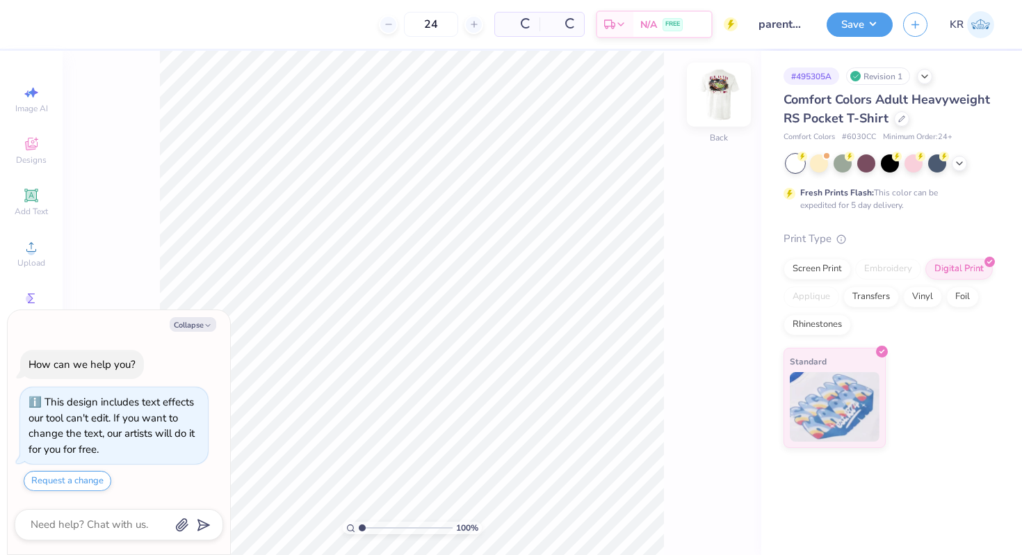
click at [709, 117] on div "Back" at bounding box center [719, 103] width 32 height 49
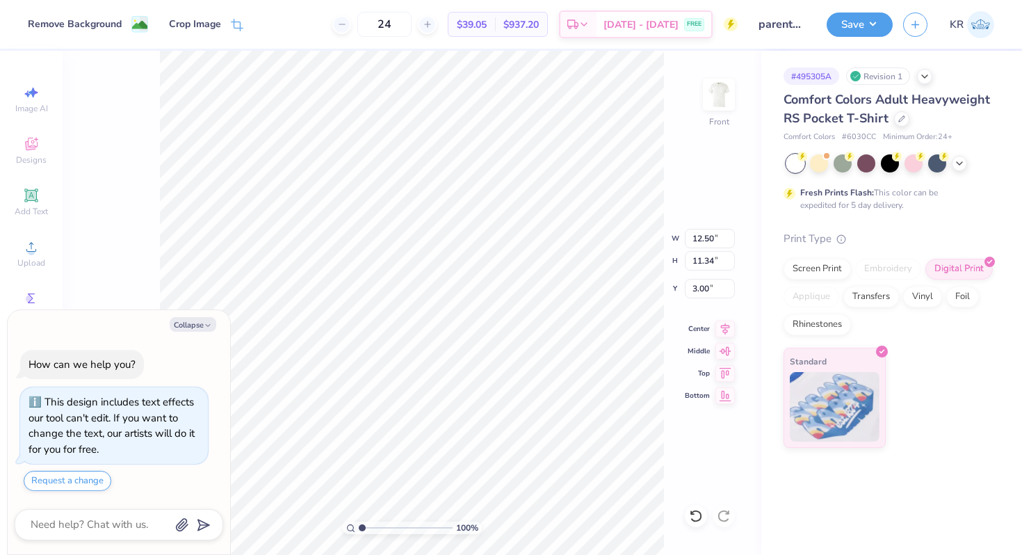
type textarea "x"
type input "4.42"
type textarea "x"
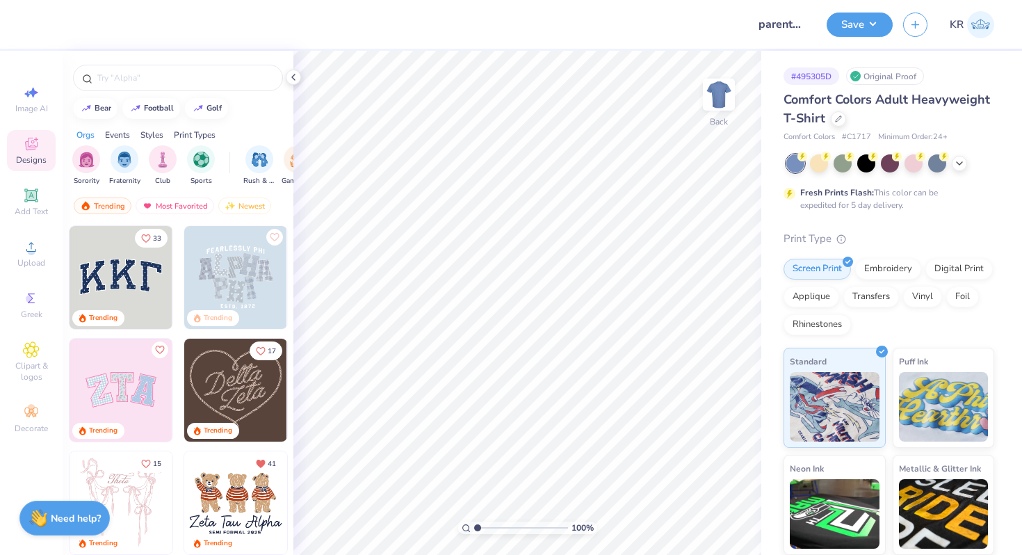
click at [129, 94] on div at bounding box center [178, 74] width 231 height 47
click at [125, 79] on input "text" at bounding box center [185, 78] width 178 height 14
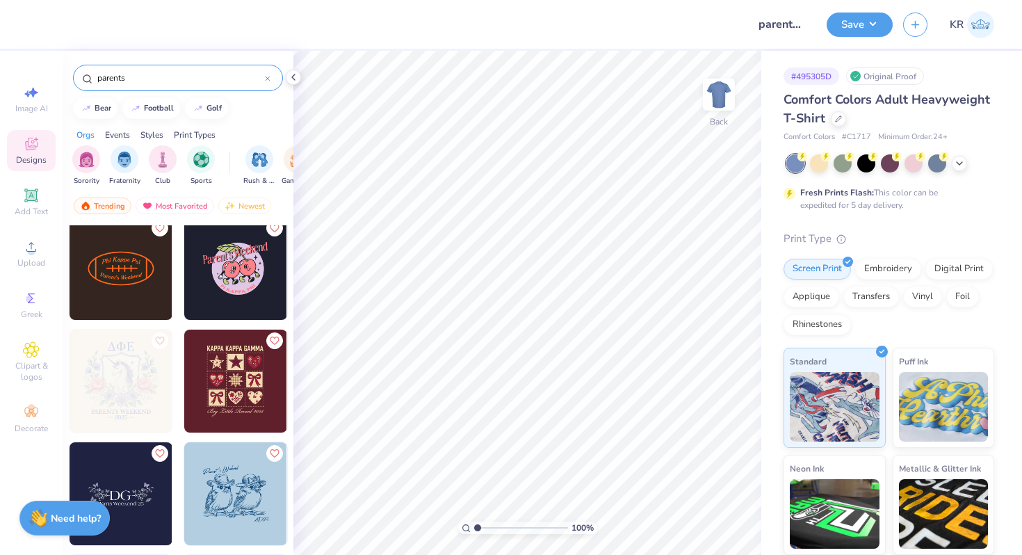
scroll to position [1722, 0]
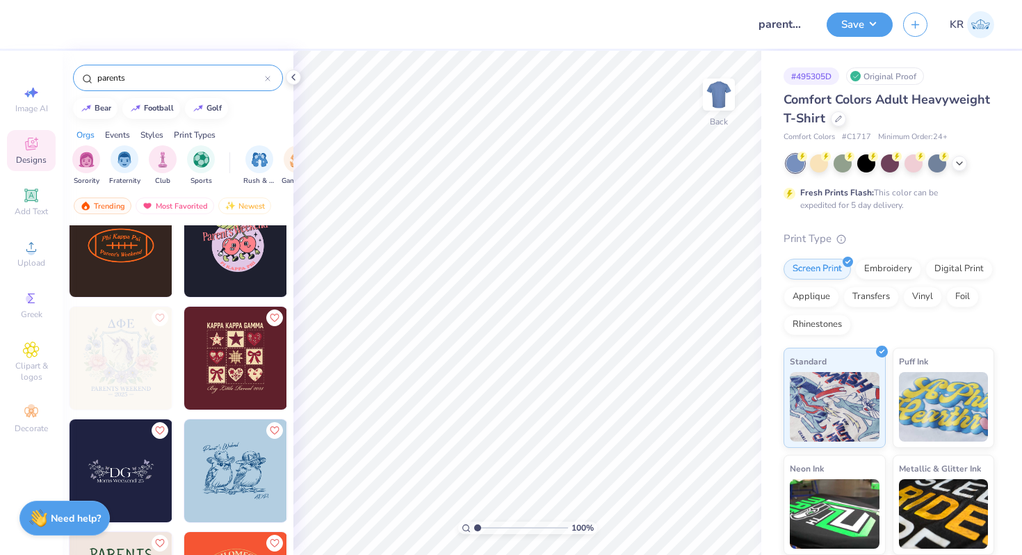
type input "parents"
click at [258, 365] on img at bounding box center [235, 358] width 103 height 103
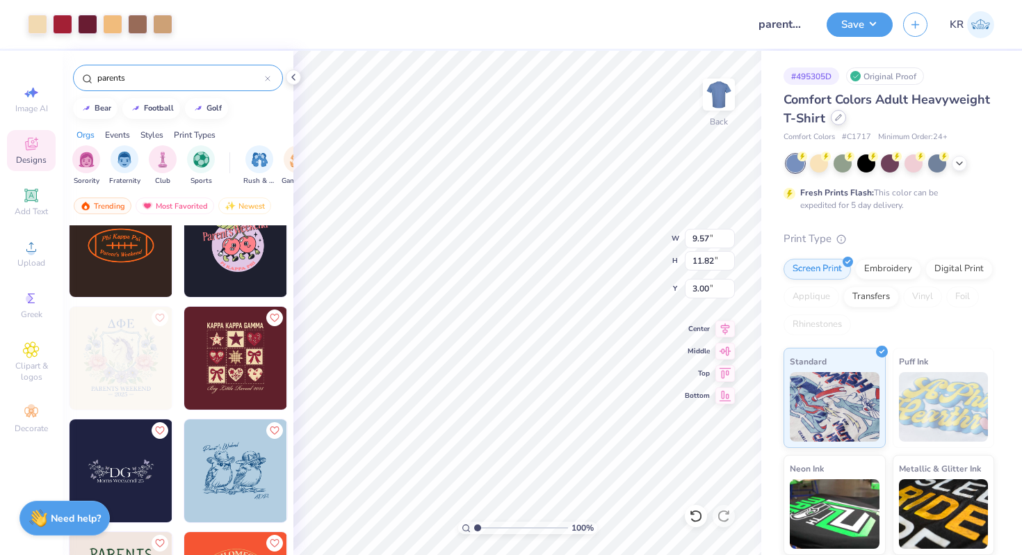
click at [841, 122] on div at bounding box center [838, 117] width 15 height 15
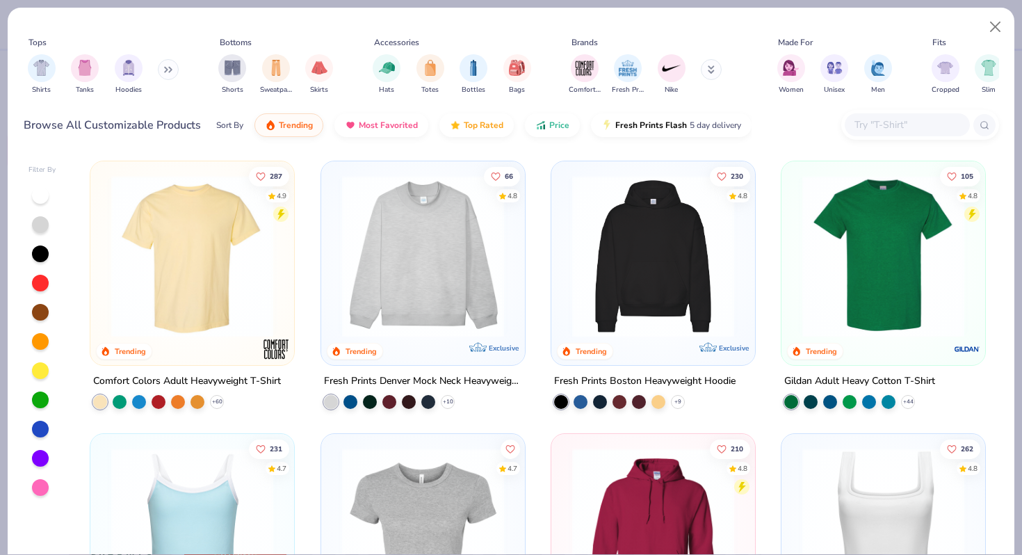
click at [886, 117] on input "text" at bounding box center [906, 125] width 107 height 16
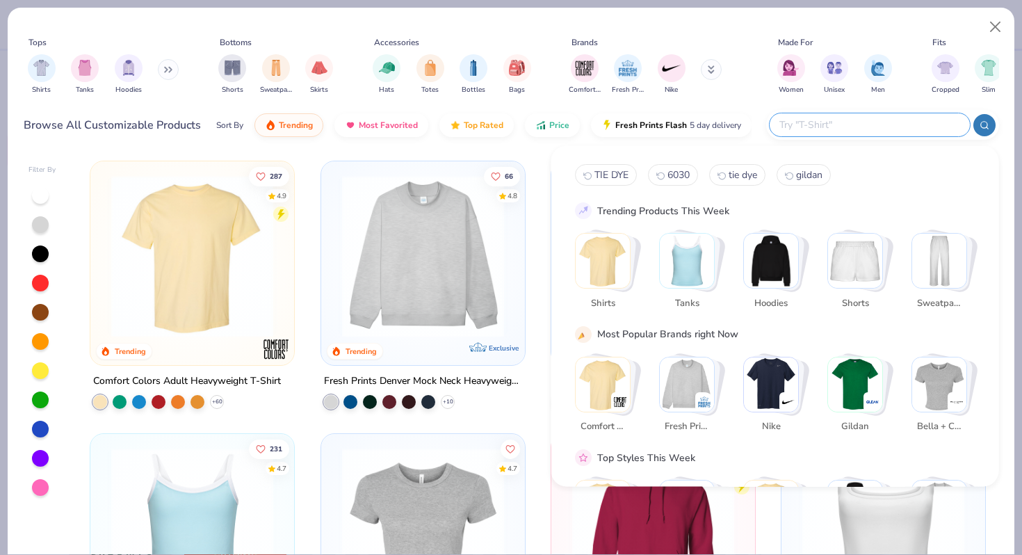
type input ";"
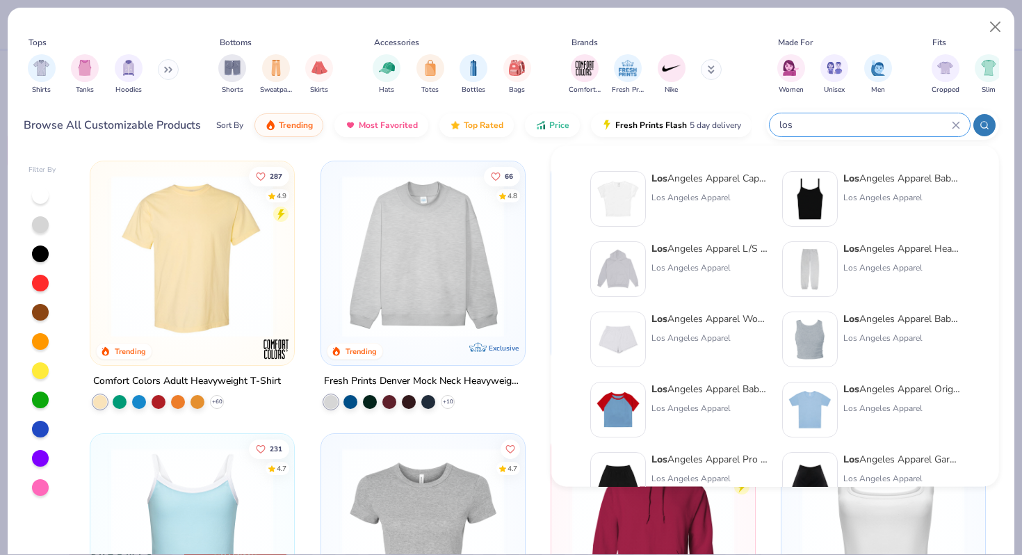
type input "los"
click at [698, 184] on div "Los Angeles Apparel Cap Sleeve Baby Rib Crop Top" at bounding box center [710, 178] width 117 height 15
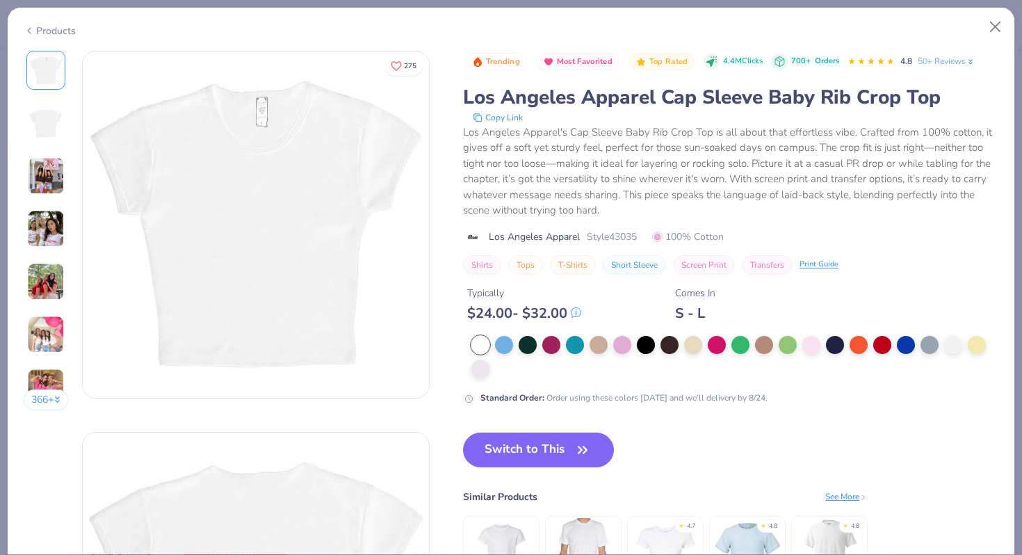
click at [544, 451] on button "Switch to This" at bounding box center [538, 450] width 151 height 35
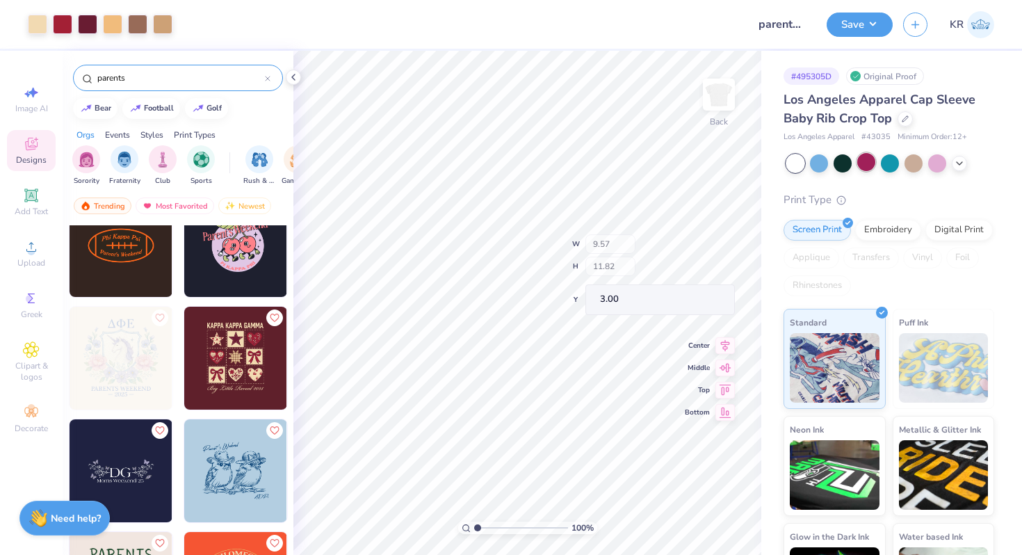
click at [869, 159] on div at bounding box center [866, 162] width 18 height 18
click at [959, 166] on icon at bounding box center [959, 161] width 11 height 11
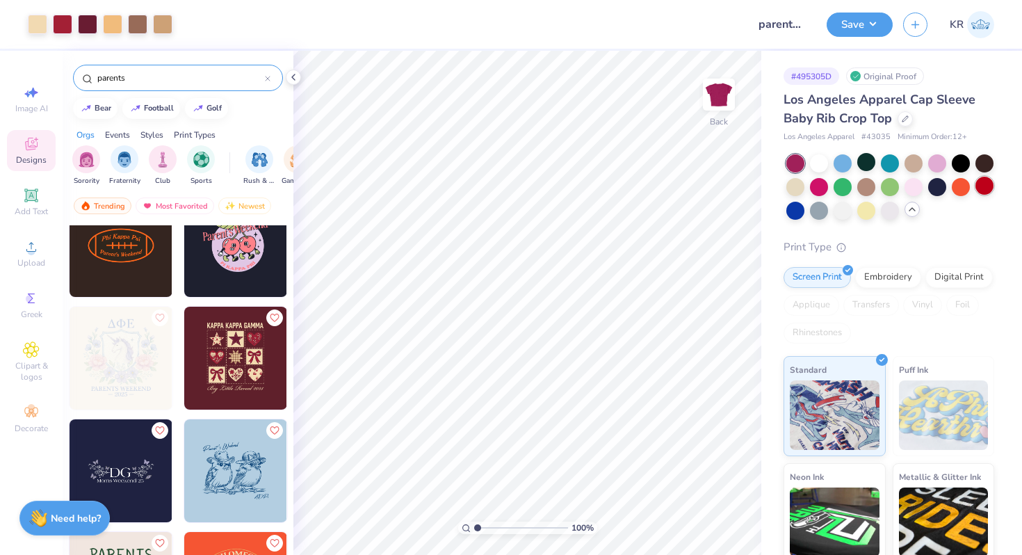
click at [978, 189] on div at bounding box center [985, 186] width 18 height 18
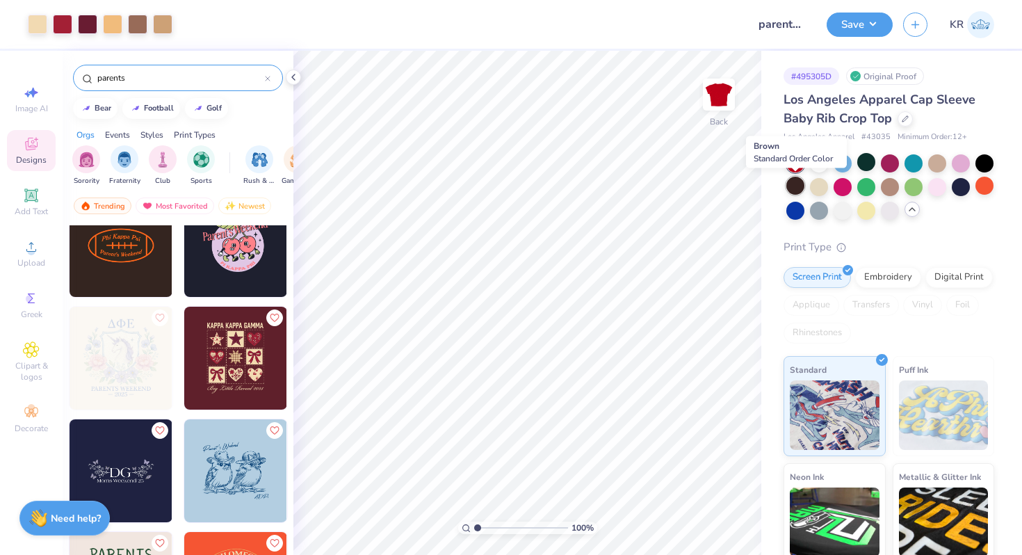
click at [797, 182] on div at bounding box center [796, 186] width 18 height 18
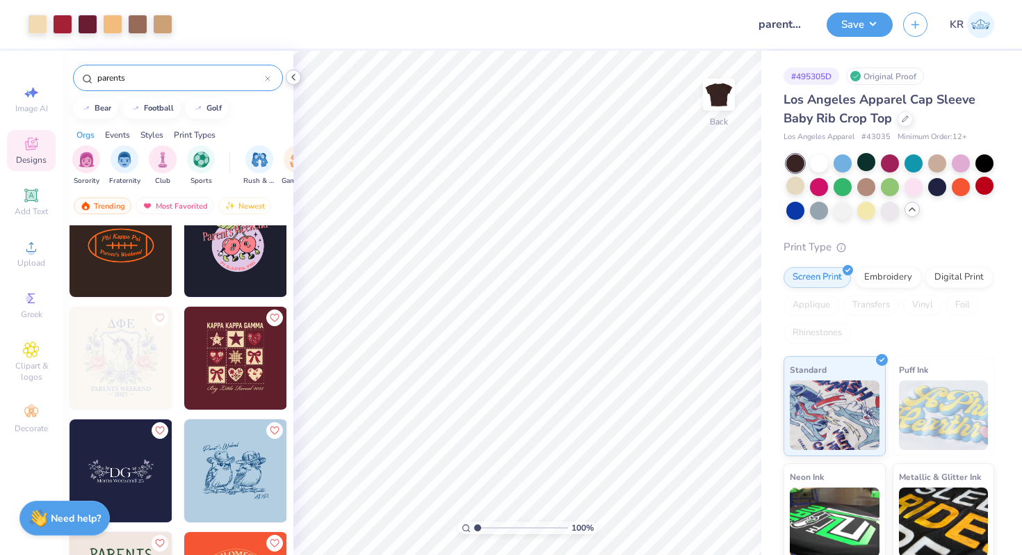
click at [294, 78] on icon at bounding box center [293, 77] width 11 height 11
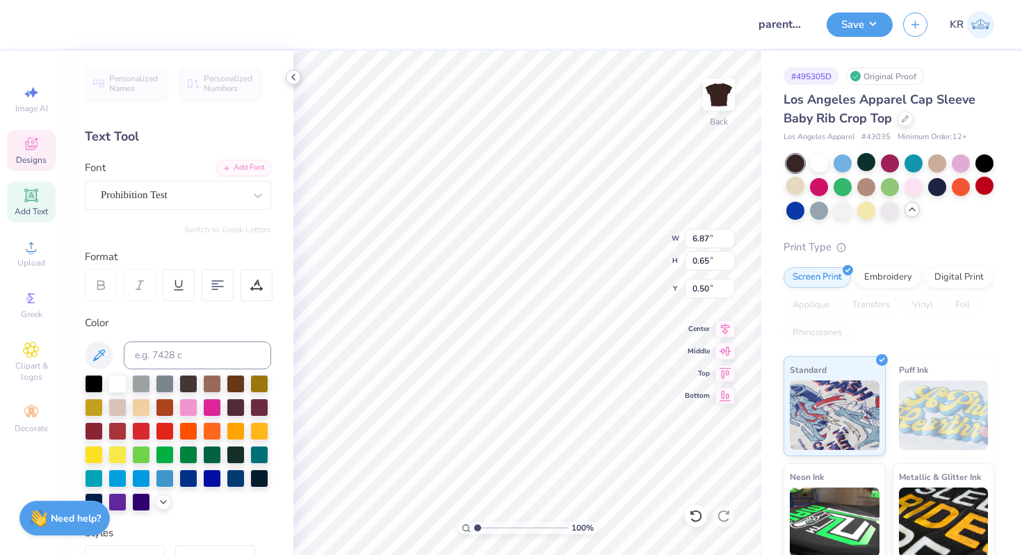
type textarea "K"
type textarea "GAMMA PHI BETA"
type textarea "p"
type textarea "Parents Wekend"
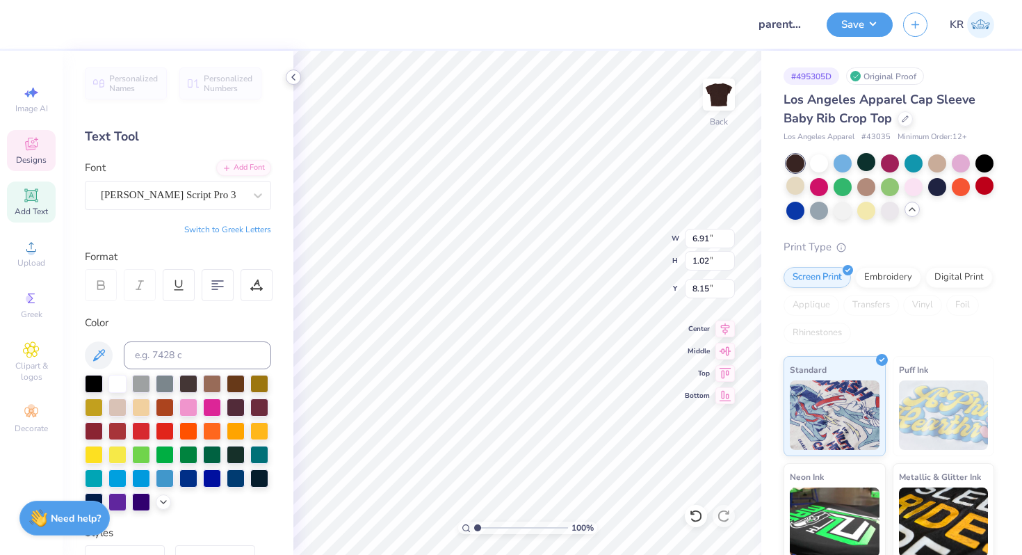
scroll to position [0, 3]
type input "7.97"
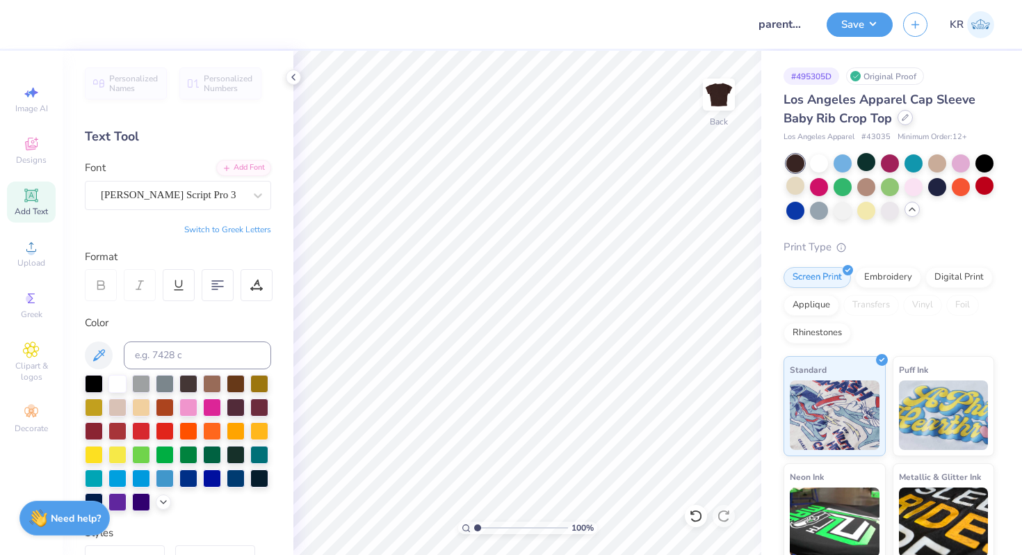
click at [908, 118] on icon at bounding box center [905, 117] width 7 height 7
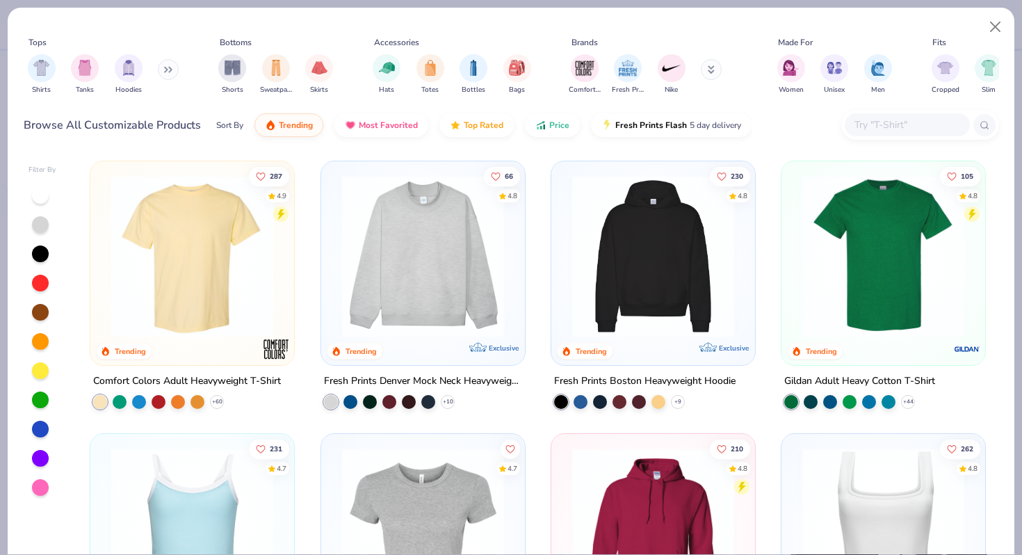
click at [886, 126] on input "text" at bounding box center [906, 125] width 107 height 16
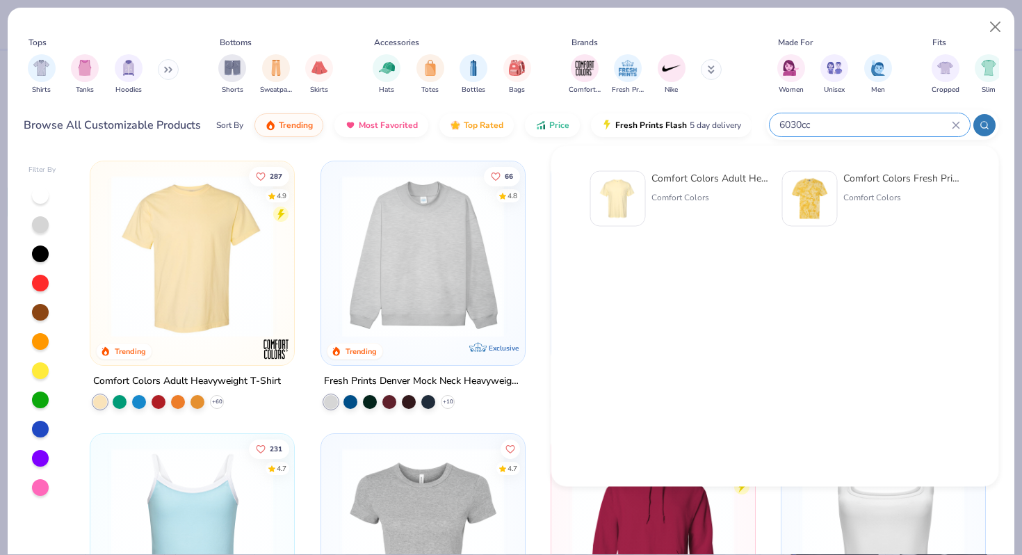
type input "6030cc"
click at [679, 179] on div "Comfort Colors Adult Heavyweight RS Pocket T-Shirt" at bounding box center [710, 178] width 117 height 15
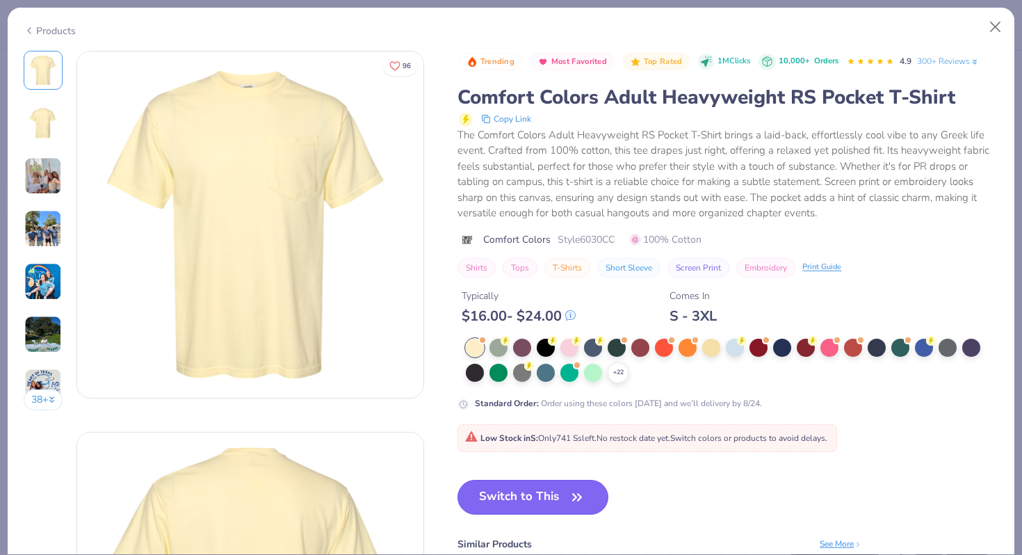
click at [514, 490] on button "Switch to This" at bounding box center [533, 497] width 151 height 35
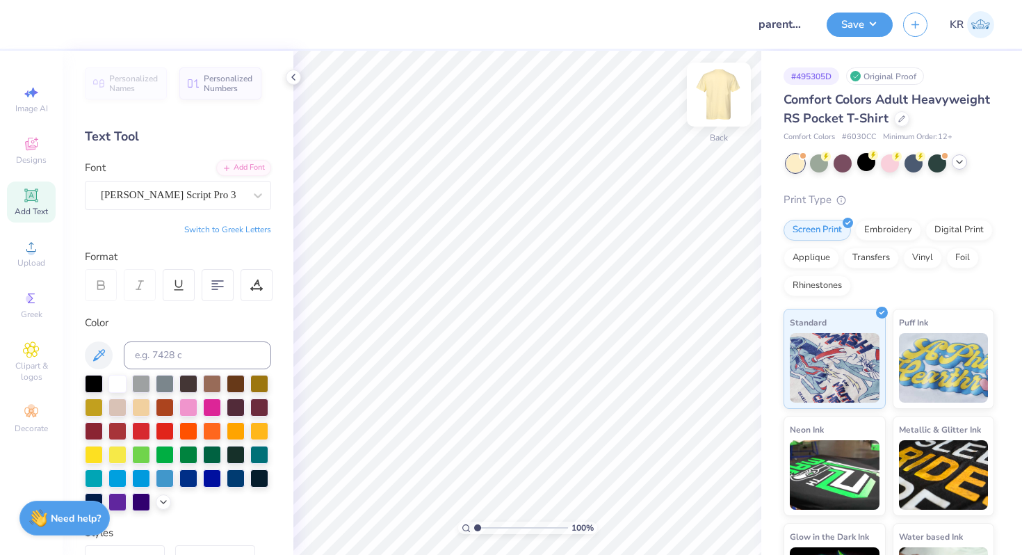
click at [720, 109] on img at bounding box center [719, 95] width 56 height 56
click at [29, 150] on icon at bounding box center [31, 144] width 17 height 17
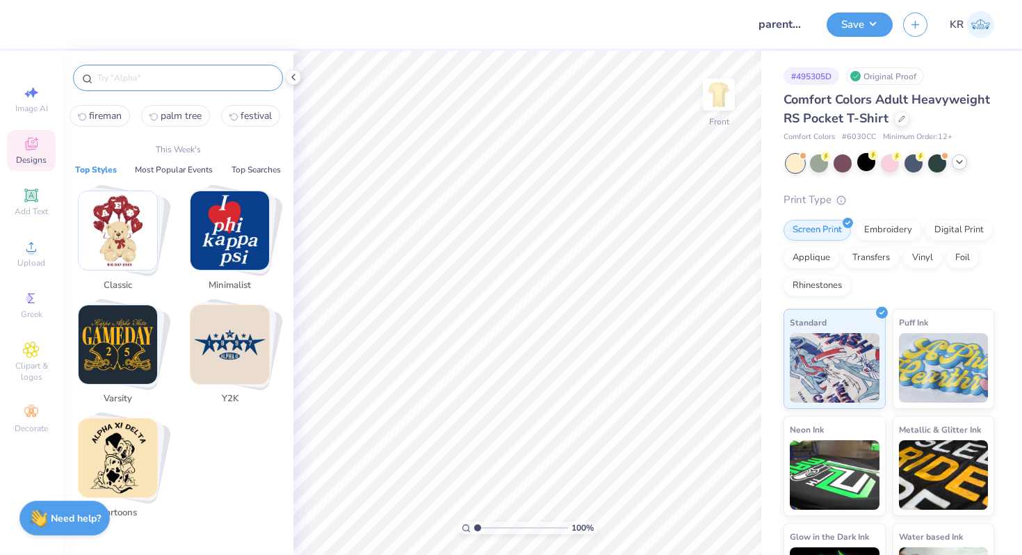
click at [104, 78] on input "text" at bounding box center [185, 78] width 178 height 14
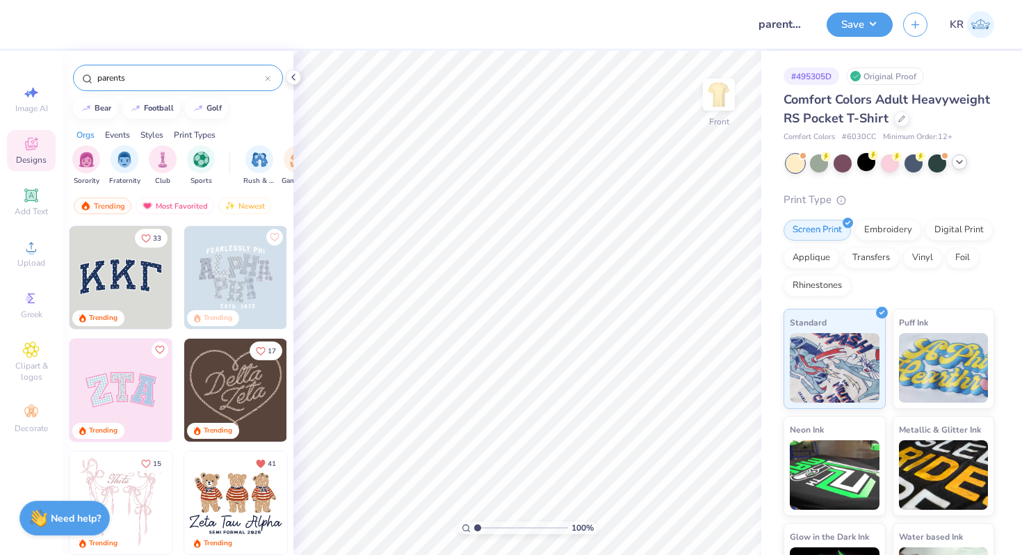
type input "parents"
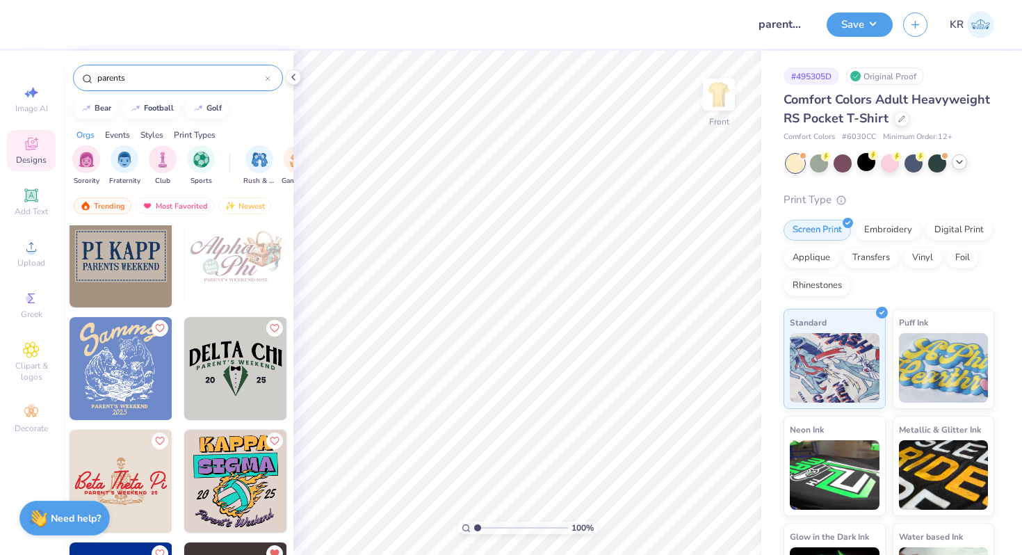
scroll to position [4376, 0]
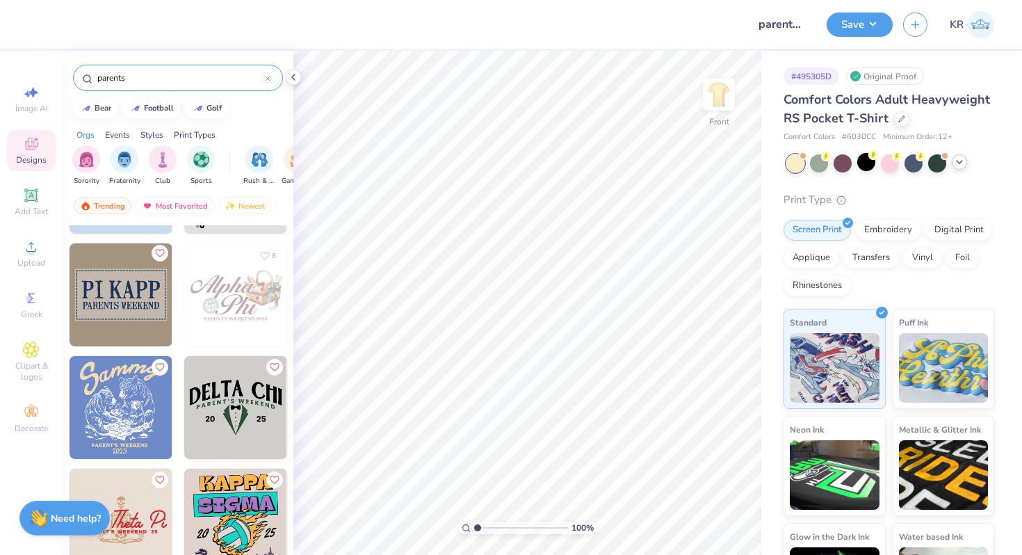
click at [162, 255] on icon "Like" at bounding box center [159, 253] width 10 height 10
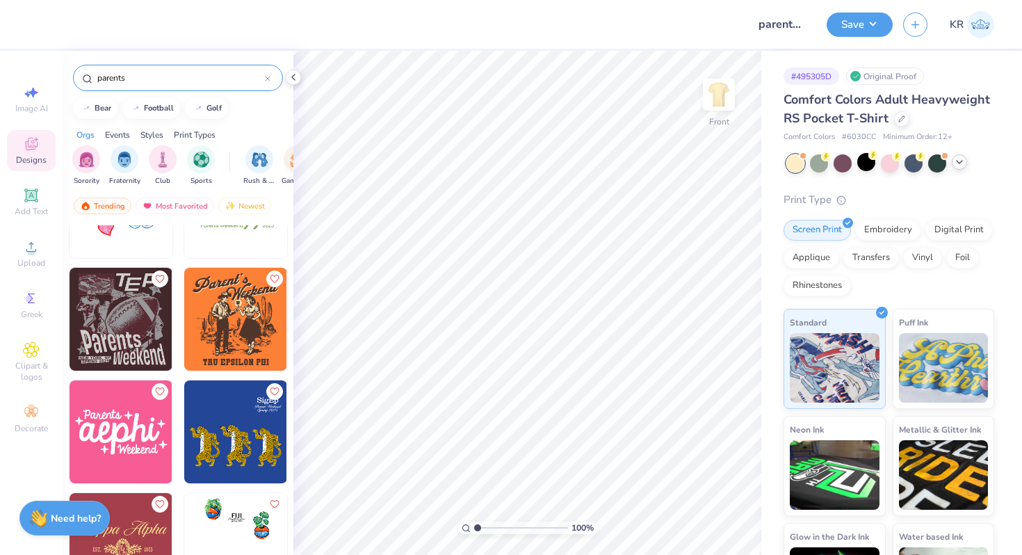
scroll to position [5932, 0]
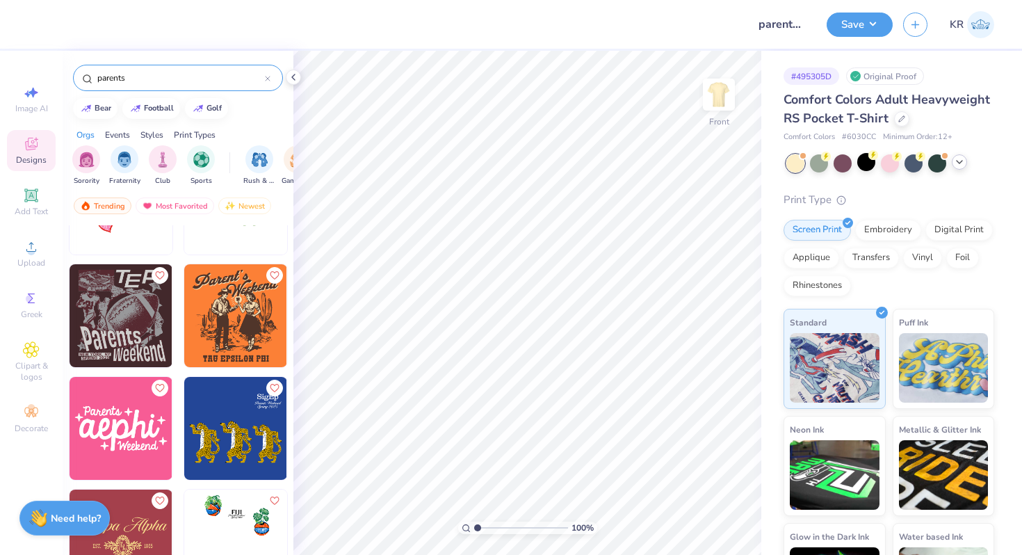
click at [149, 325] on img at bounding box center [121, 315] width 103 height 103
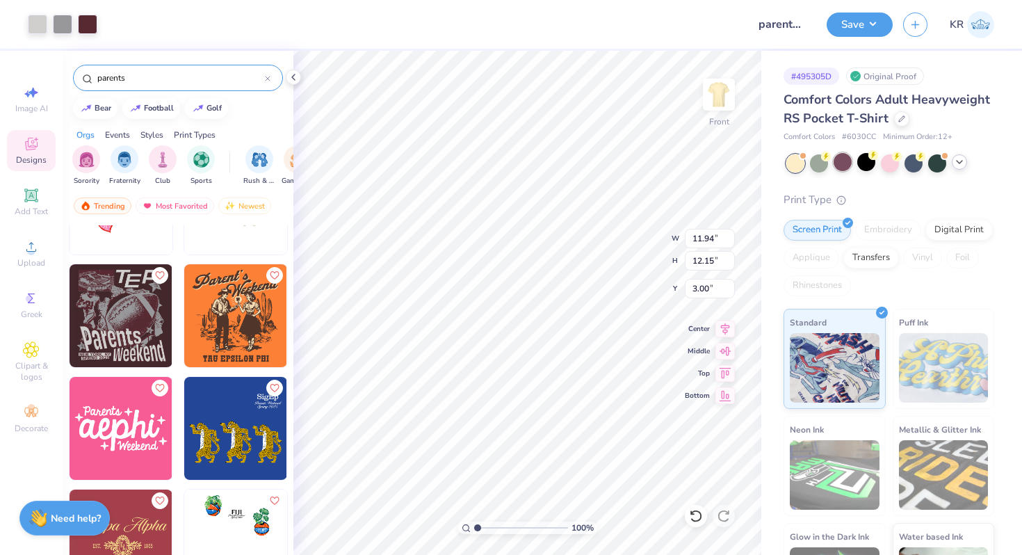
click at [849, 166] on div at bounding box center [843, 162] width 18 height 18
click at [958, 163] on icon at bounding box center [959, 161] width 11 height 11
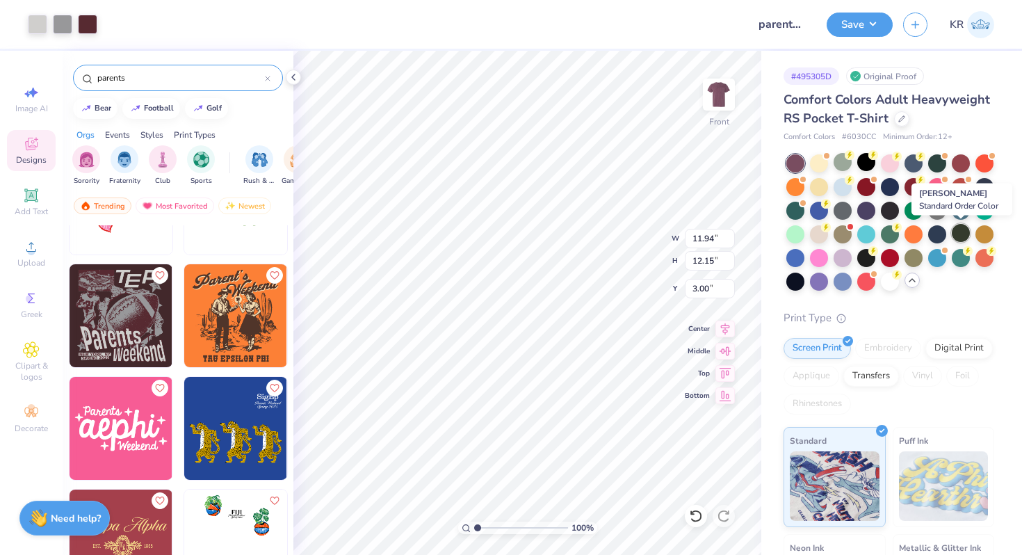
click at [962, 238] on div at bounding box center [961, 233] width 18 height 18
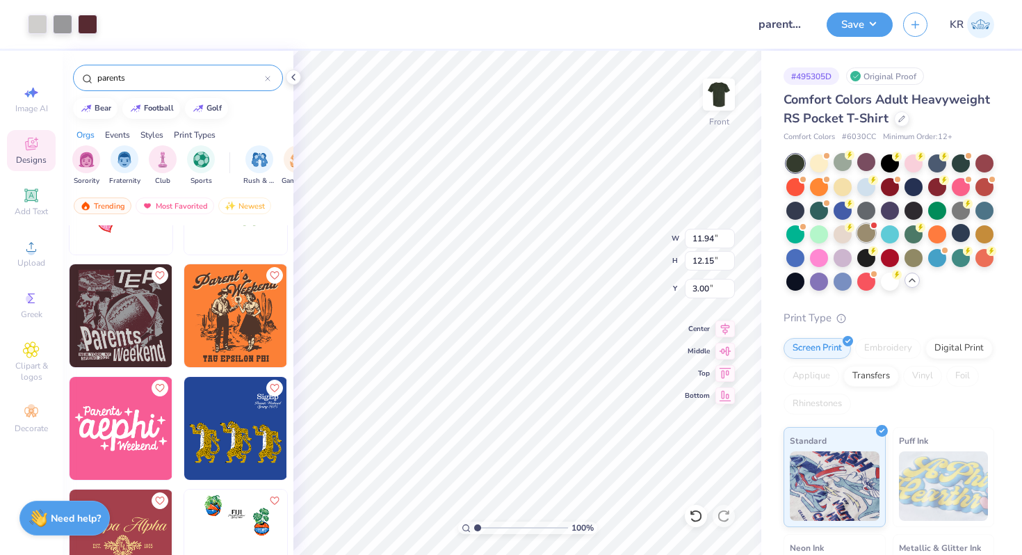
click at [866, 232] on div at bounding box center [866, 233] width 18 height 18
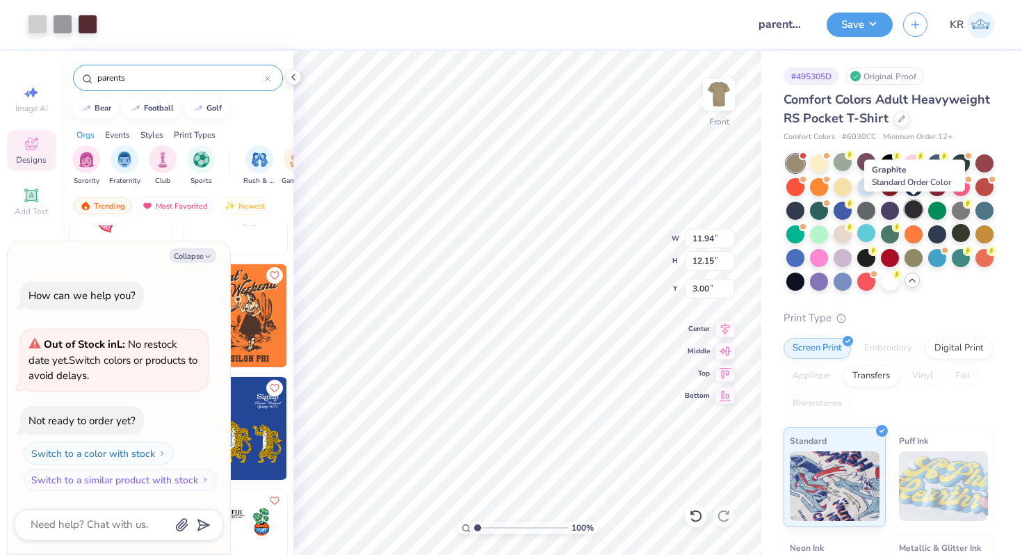
click at [921, 209] on div at bounding box center [914, 209] width 18 height 18
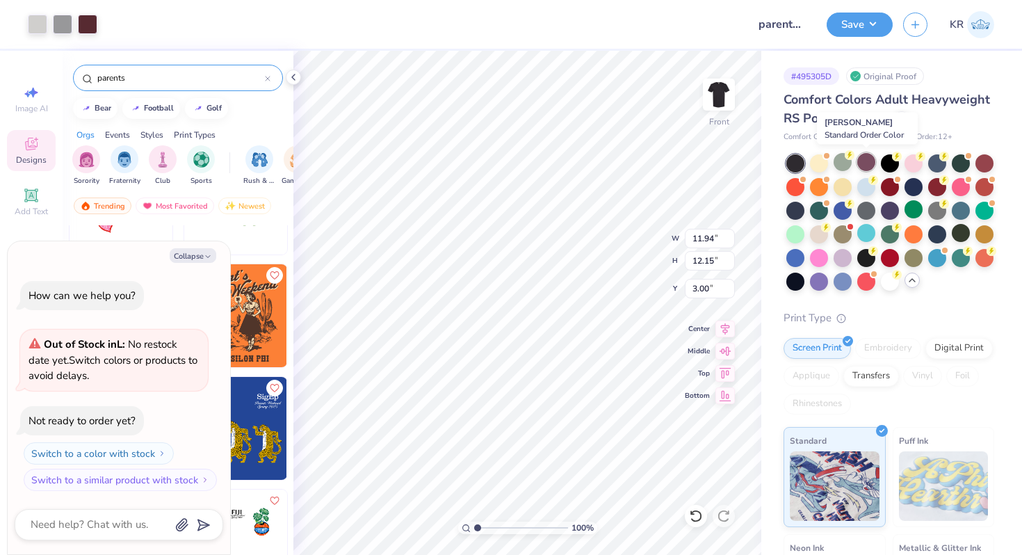
click at [862, 164] on div at bounding box center [866, 162] width 18 height 18
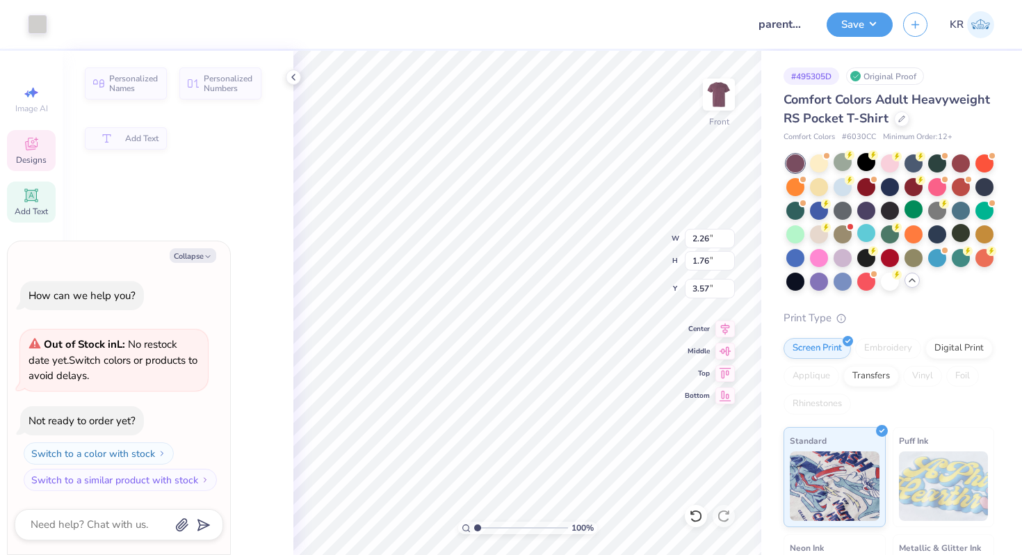
type textarea "x"
type input "2.26"
type input "1.76"
type input "3.57"
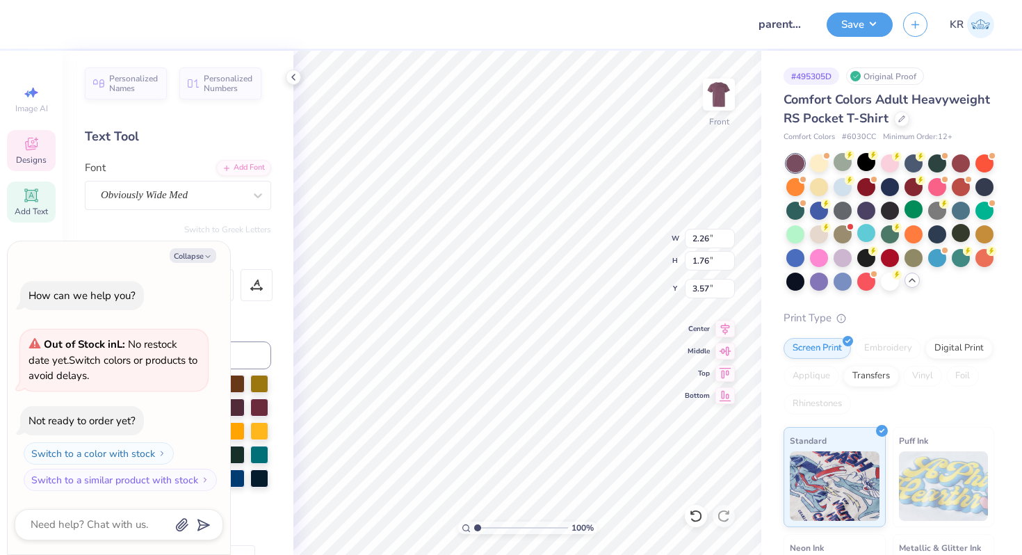
type textarea "x"
type input "1.94"
type input "3.00"
type textarea "©T"
type textarea "x"
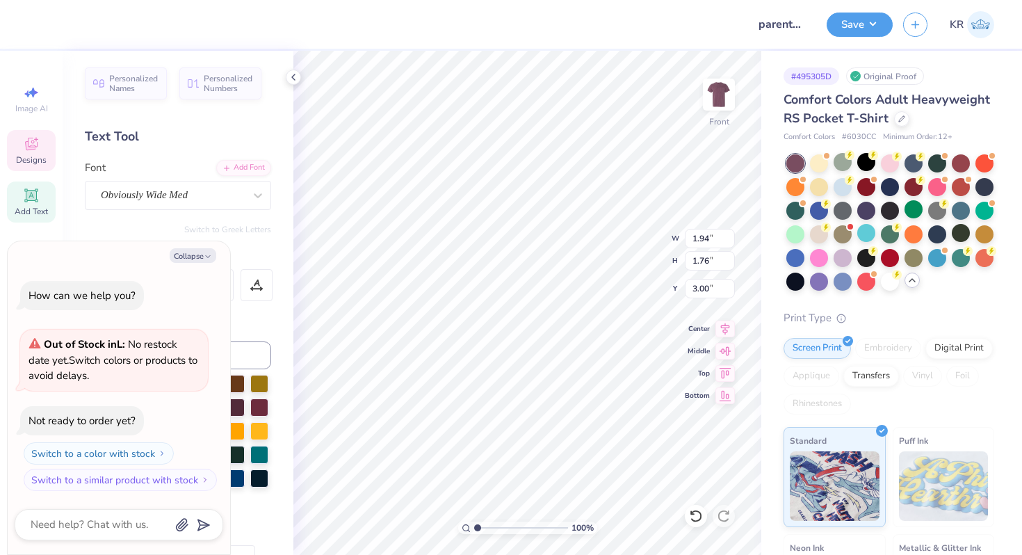
type textarea "T"
type textarea "x"
type textarea "GT"
type textarea "x"
type textarea "GT"
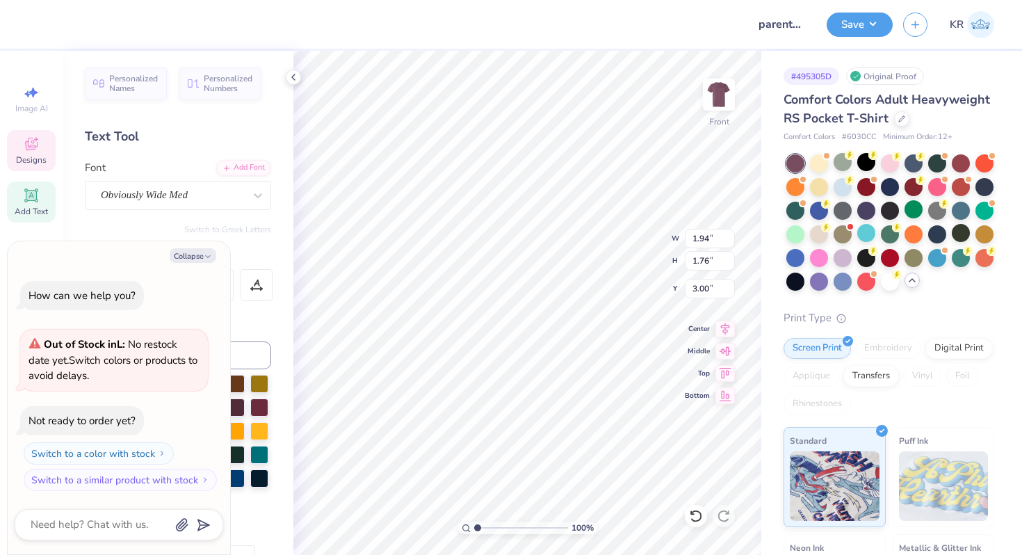
type textarea "x"
type textarea "GqT"
type textarea "x"
type textarea "GqœT"
type textarea "x"
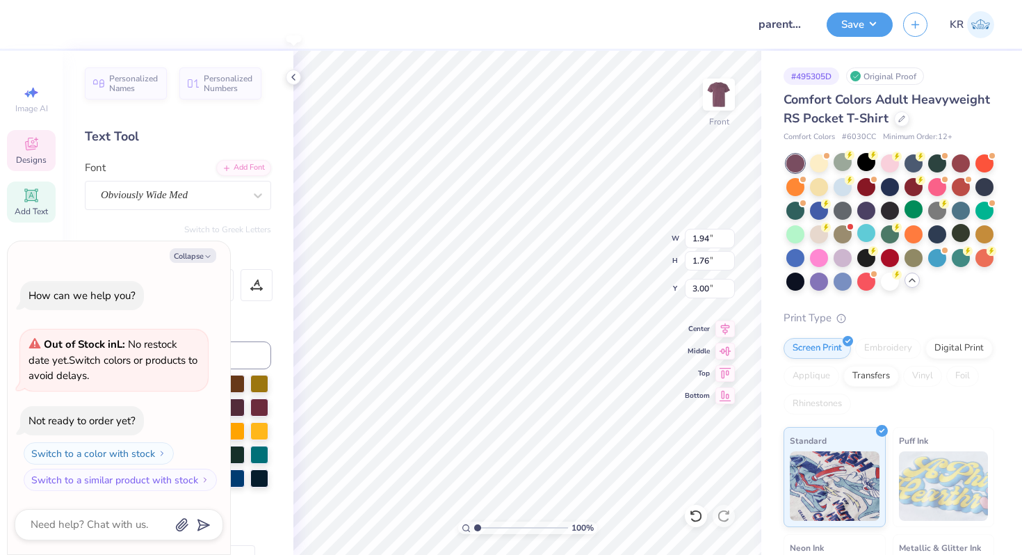
scroll to position [0, 1]
type textarea "GqT"
type textarea "x"
type textarea "GT"
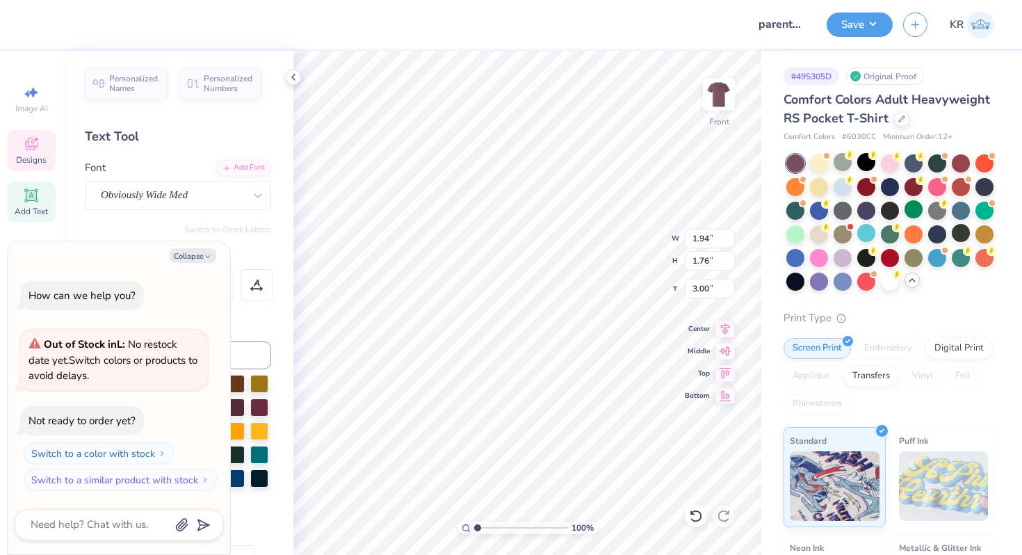
type textarea "x"
type textarea "T"
type textarea "x"
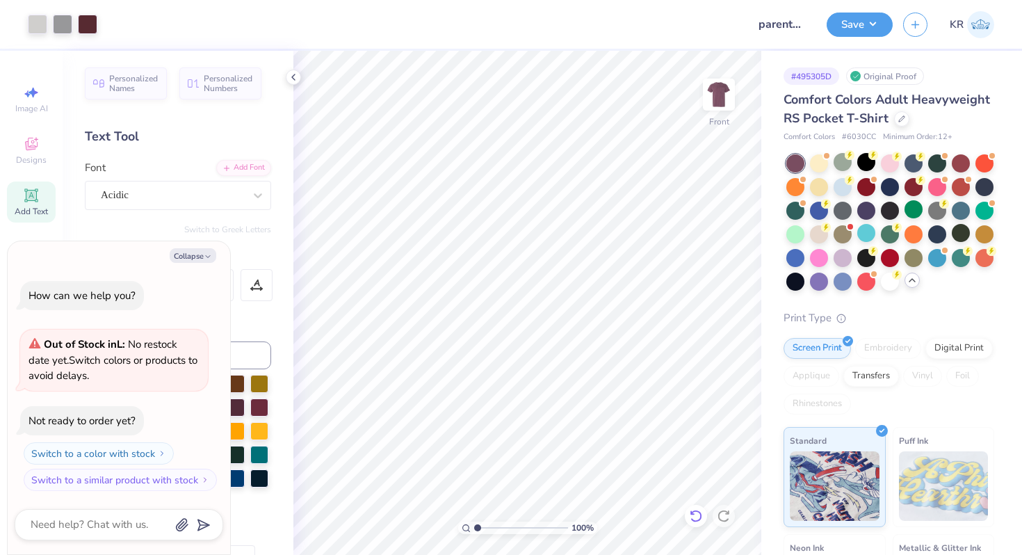
click at [696, 514] on icon at bounding box center [696, 516] width 14 height 14
type textarea "x"
drag, startPoint x: 478, startPoint y: 529, endPoint x: 523, endPoint y: 533, distance: 45.3
type input "5.95"
click at [523, 533] on input "range" at bounding box center [521, 528] width 94 height 13
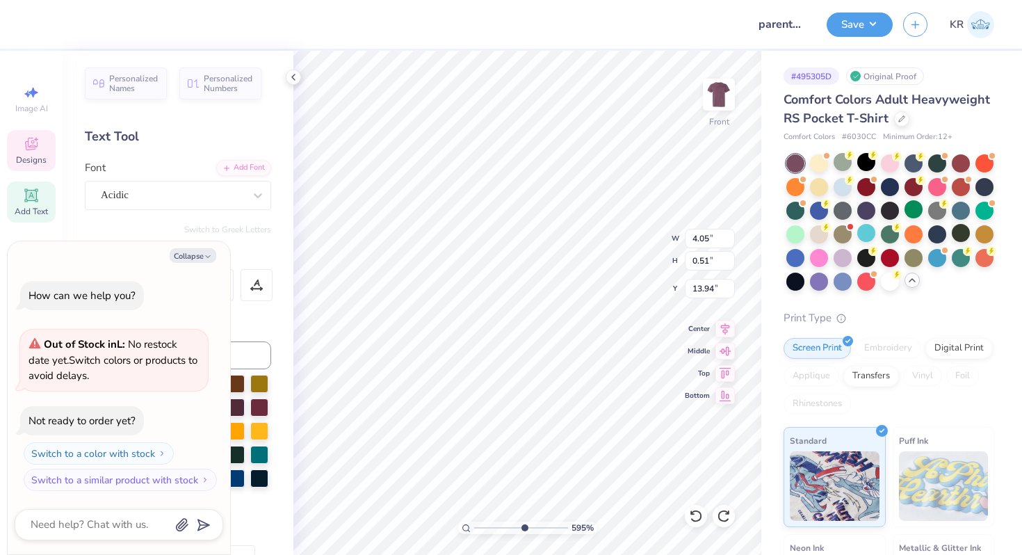
type textarea "x"
type textarea "B"
type textarea "x"
type textarea "Bl"
type textarea "x"
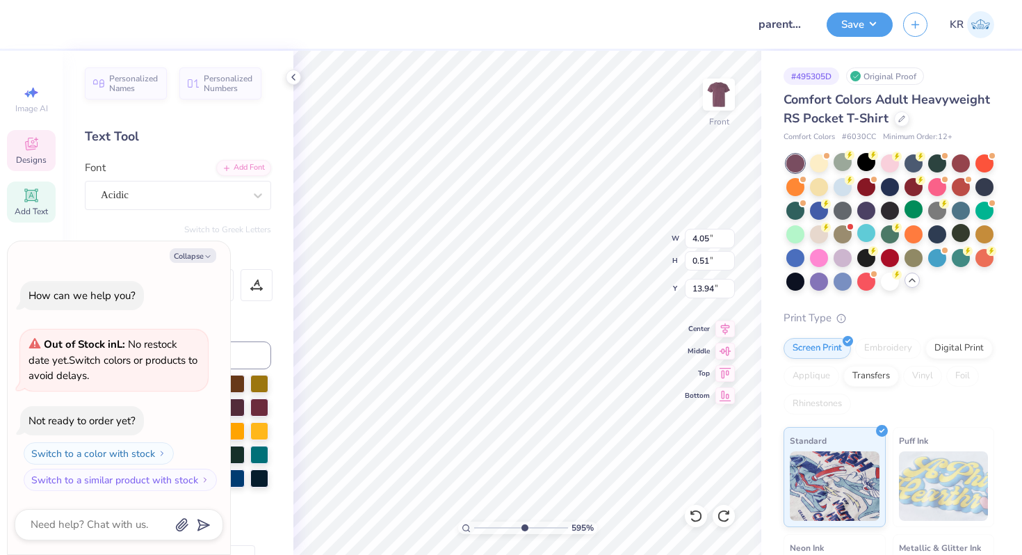
type textarea "Bla"
type textarea "x"
type textarea "B"
type textarea "x"
type textarea "BLA"
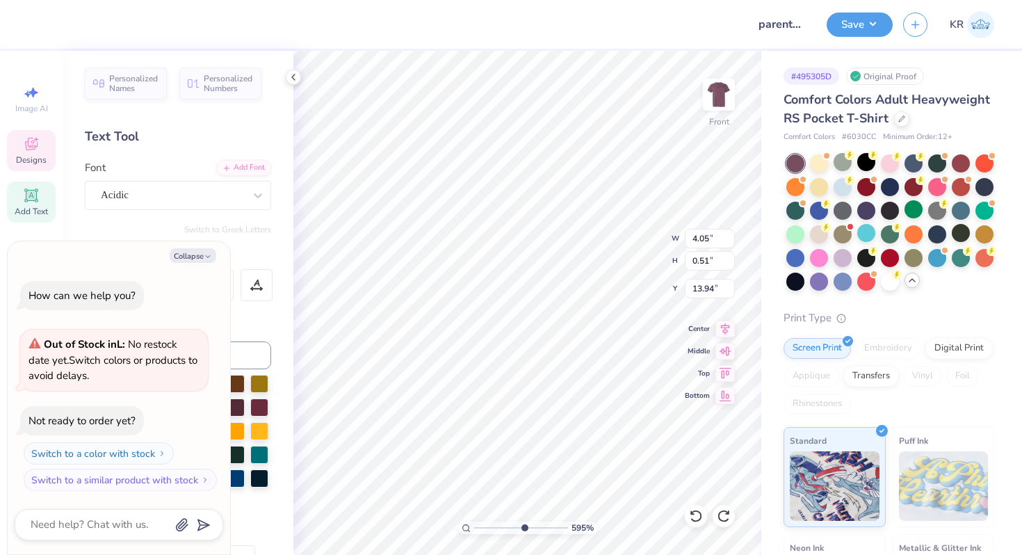
type textarea "x"
type textarea "BLAC"
type textarea "x"
type textarea "BLACK"
type textarea "x"
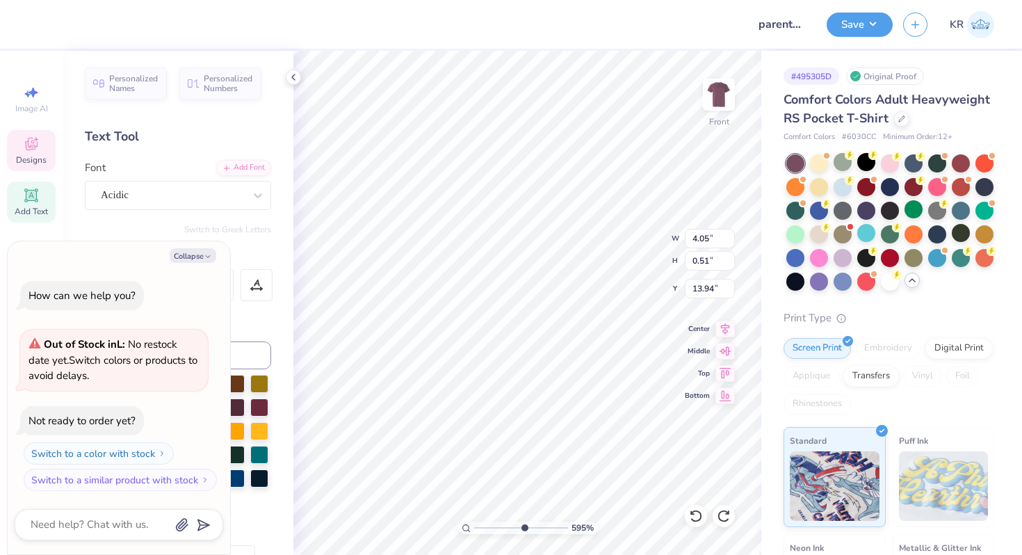
type textarea "BLACKSB"
type textarea "x"
type textarea "BLACKSBURG"
type textarea "x"
type textarea "BLACKSBURG,"
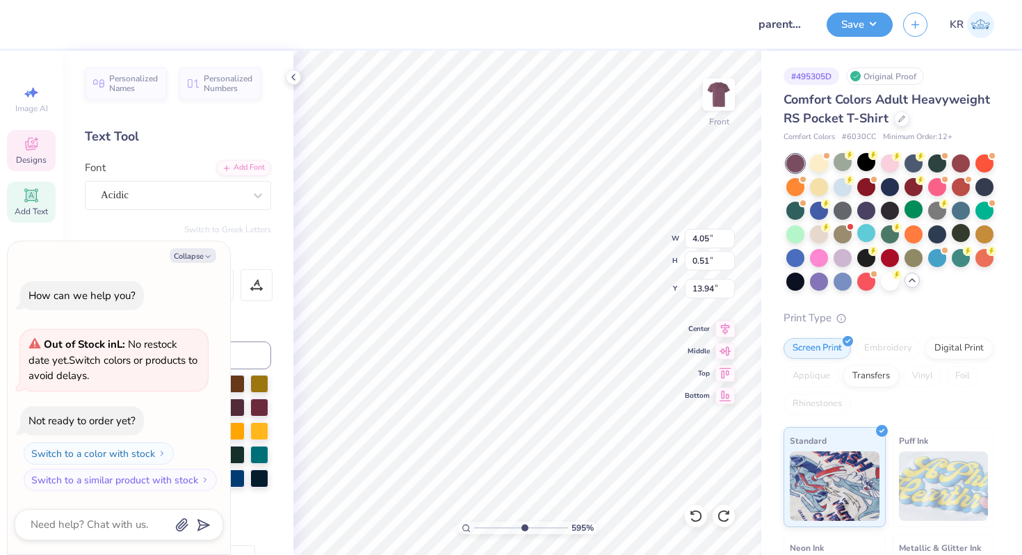
type textarea "x"
type textarea "BLACKSBURG, V"
type textarea "x"
type textarea "BLACKSBURG, VA"
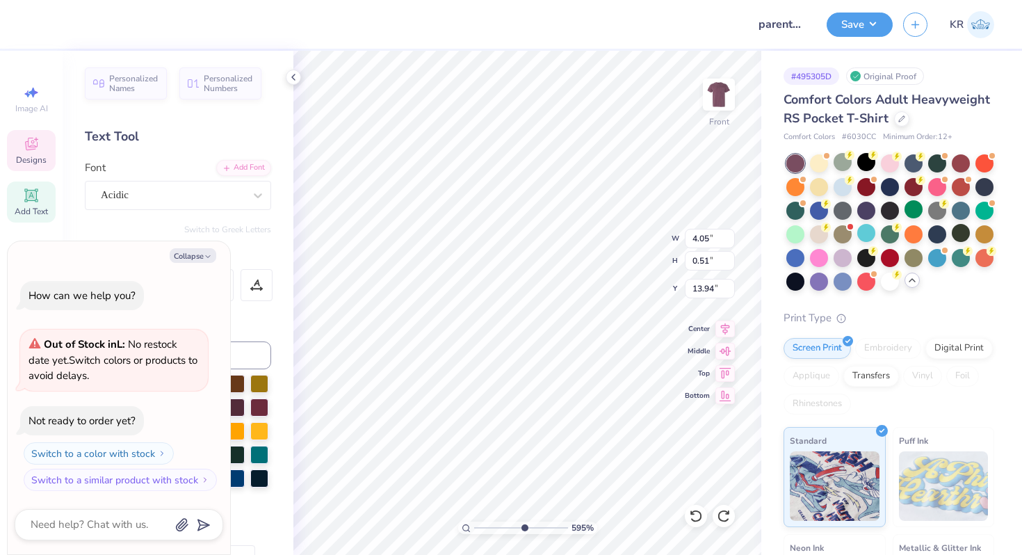
type textarea "x"
type input "3.53"
type input "0.55"
type input "14.34"
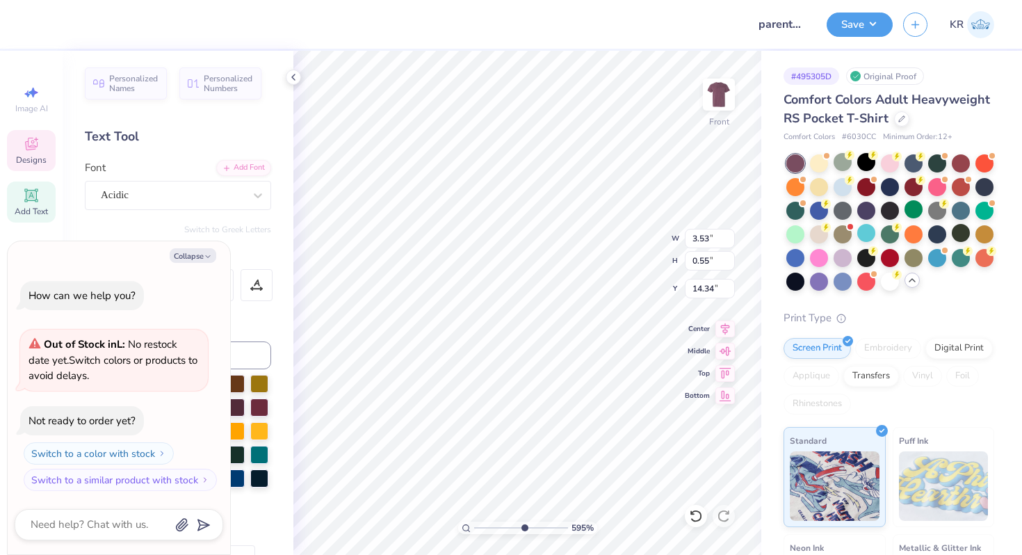
type textarea "x"
type textarea "FA 2025"
type textarea "x"
type textarea "FAL 2025"
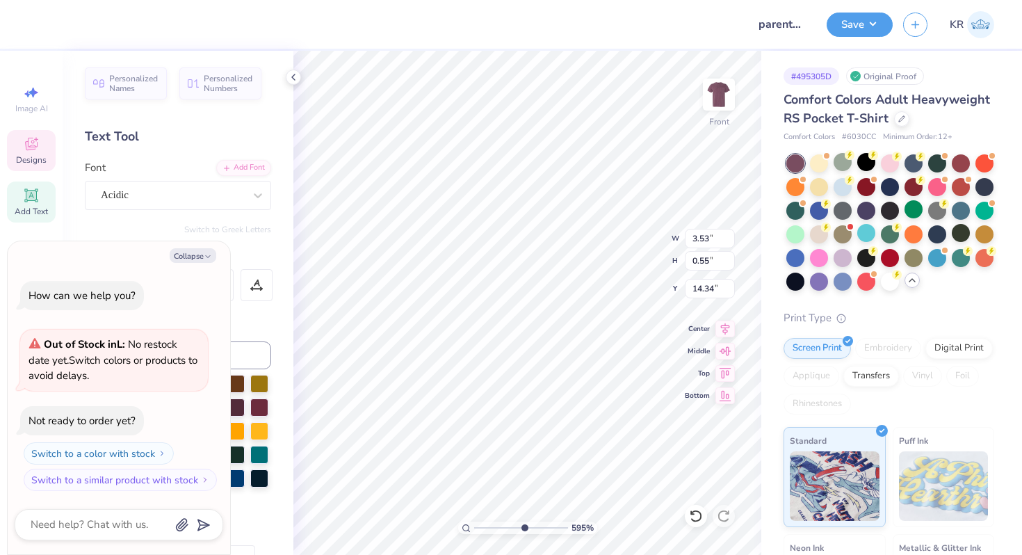
type textarea "x"
type textarea "FALL 2025"
type textarea "x"
type input "4.96"
type input "0.52"
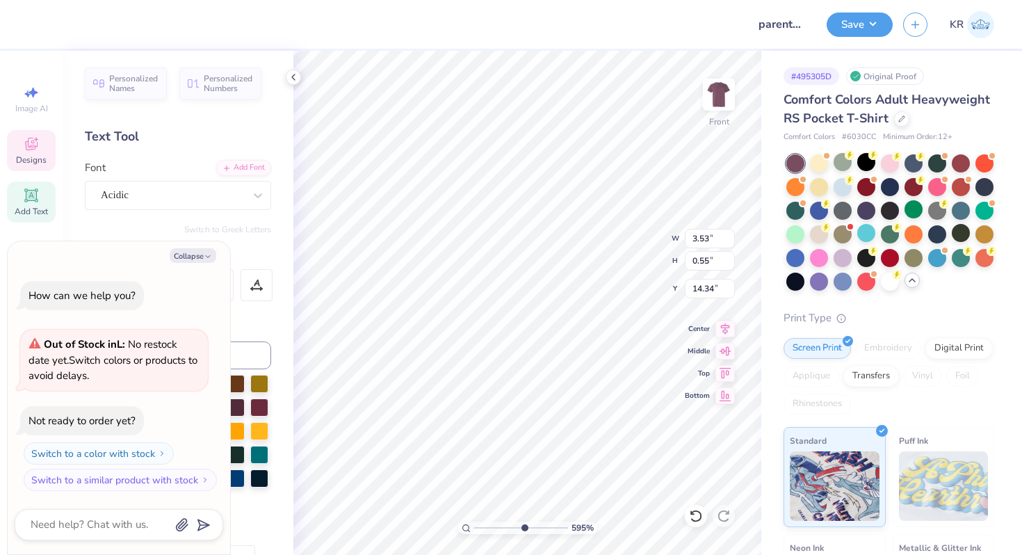
type input "13.93"
type textarea "x"
type input "4.57"
type input "0.48"
type textarea "x"
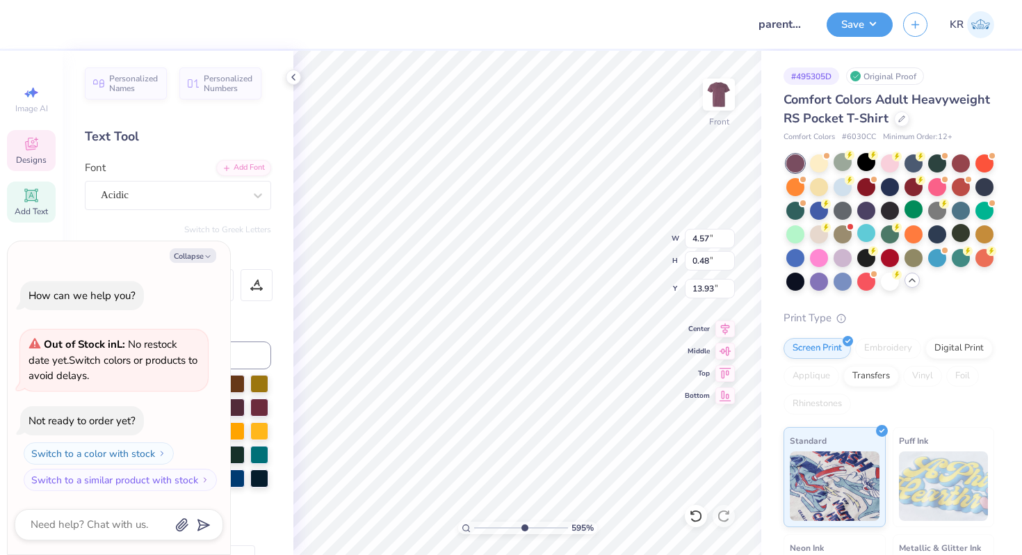
type input "4.21"
type input "0.44"
drag, startPoint x: 480, startPoint y: 531, endPoint x: 469, endPoint y: 524, distance: 12.2
type input "1"
click at [474, 528] on input "range" at bounding box center [521, 528] width 94 height 13
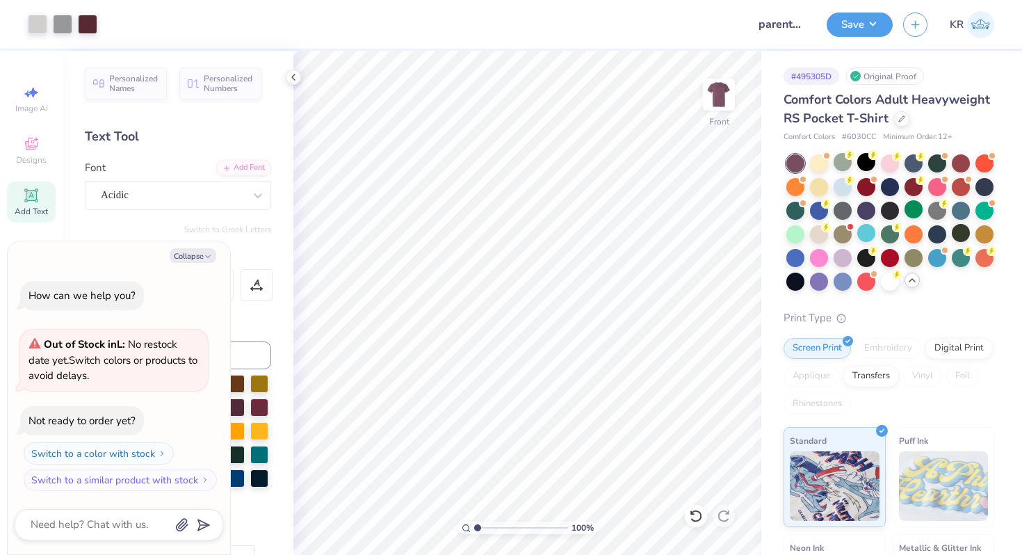
click at [31, 197] on icon at bounding box center [31, 195] width 10 height 10
type textarea "x"
type textarea "G"
type textarea "x"
type textarea "GP"
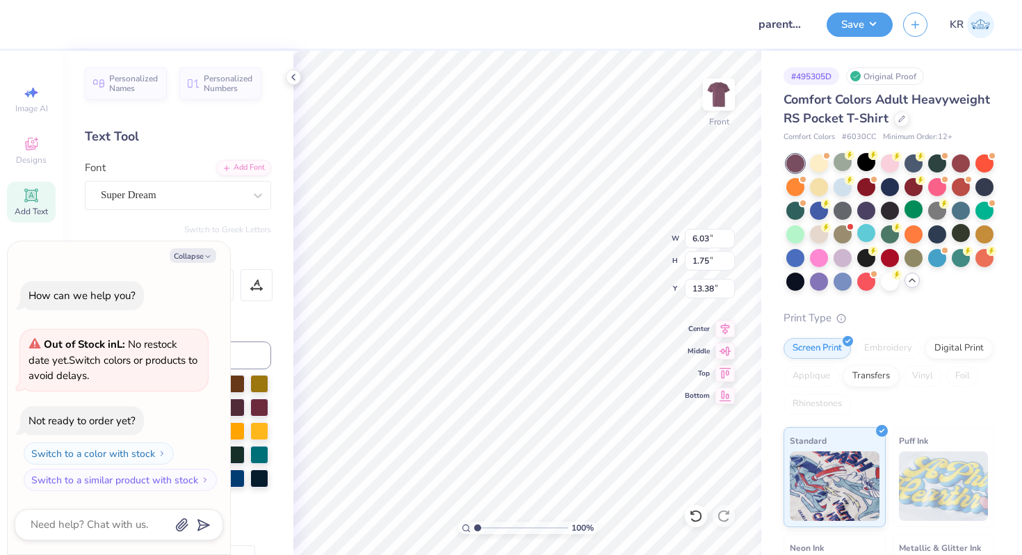
type textarea "x"
type textarea "GPB"
click at [200, 259] on button "Collapse" at bounding box center [193, 255] width 47 height 15
click at [200, 255] on button "Collapse" at bounding box center [193, 255] width 47 height 15
type textarea "x"
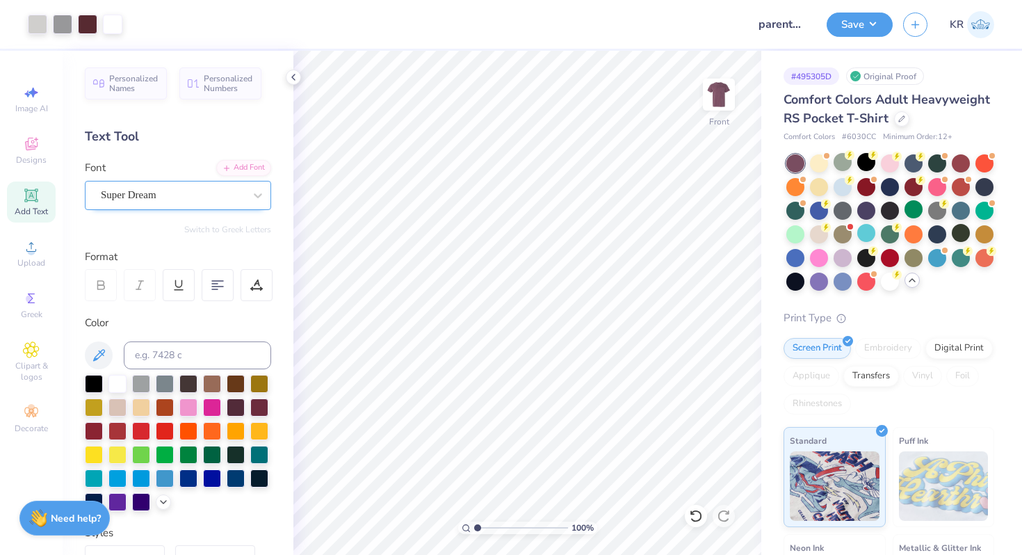
click at [227, 197] on div "Super Dream" at bounding box center [172, 195] width 146 height 22
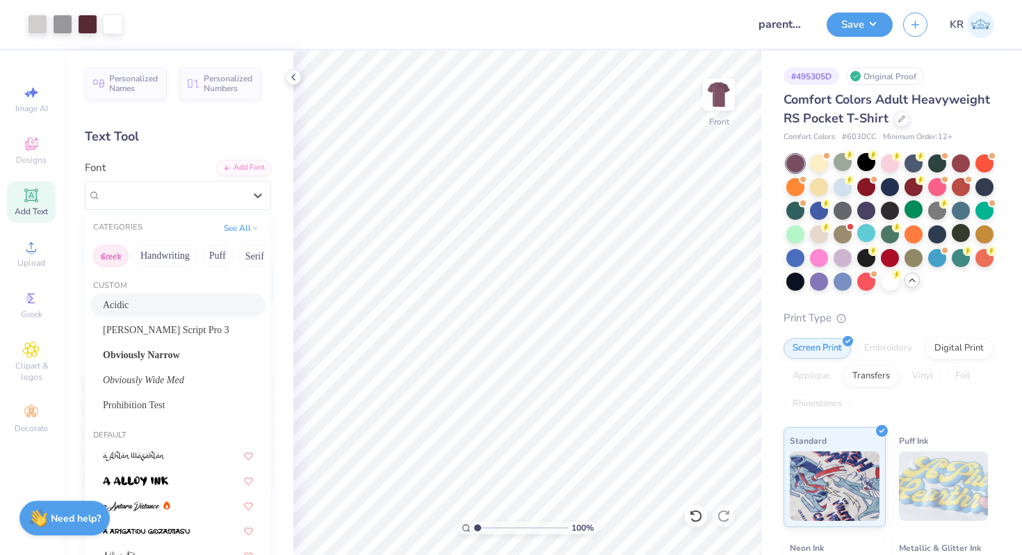
click at [111, 259] on button "Greek" at bounding box center [110, 256] width 35 height 22
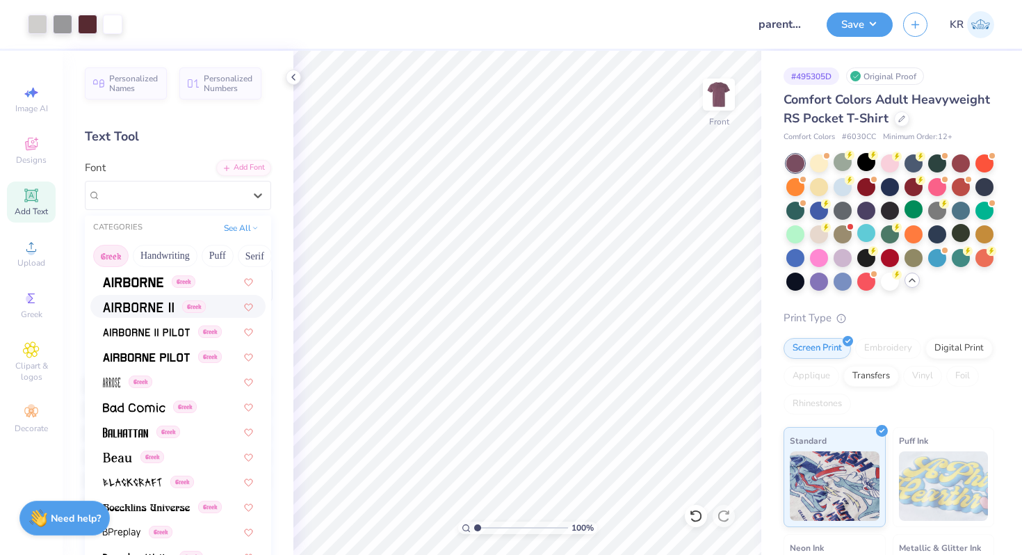
scroll to position [24, 0]
click at [174, 355] on img at bounding box center [146, 357] width 87 height 10
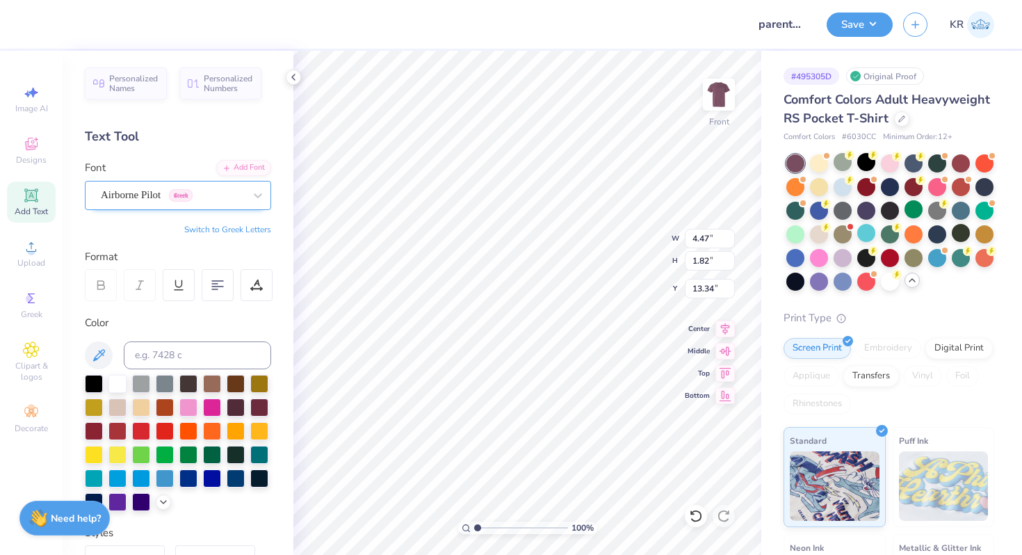
click at [232, 196] on div "Airborne Pilot Greek" at bounding box center [172, 195] width 146 height 22
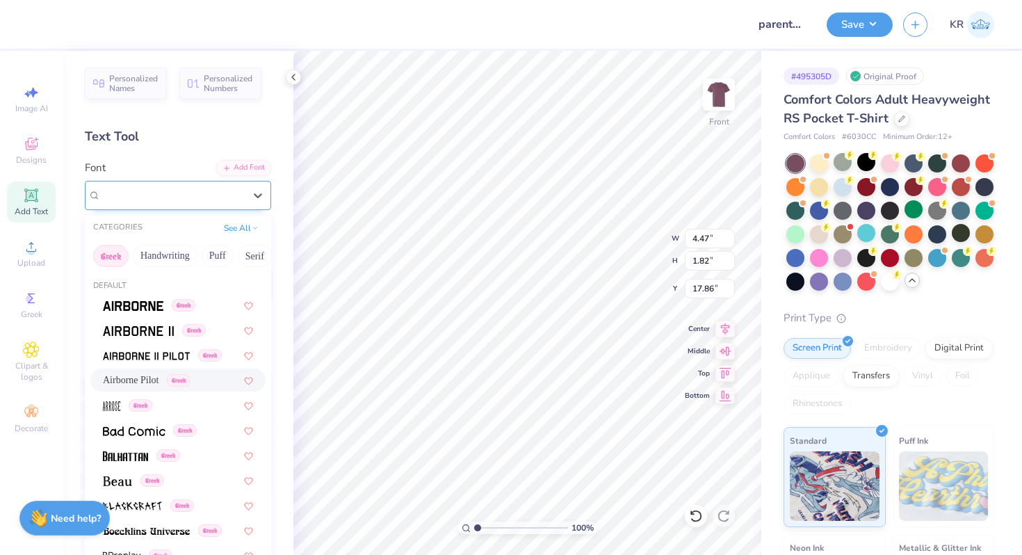
type input "17.86"
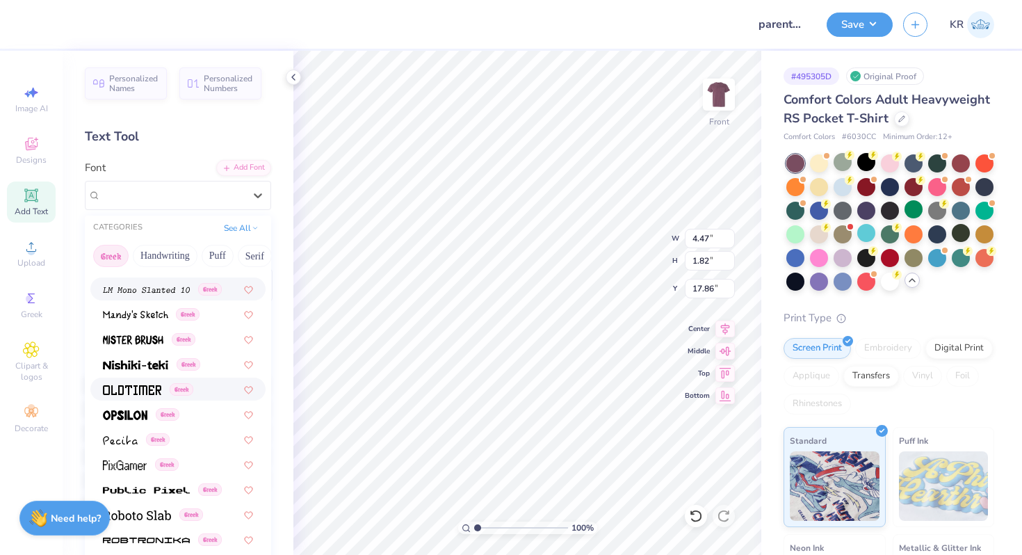
scroll to position [678, 0]
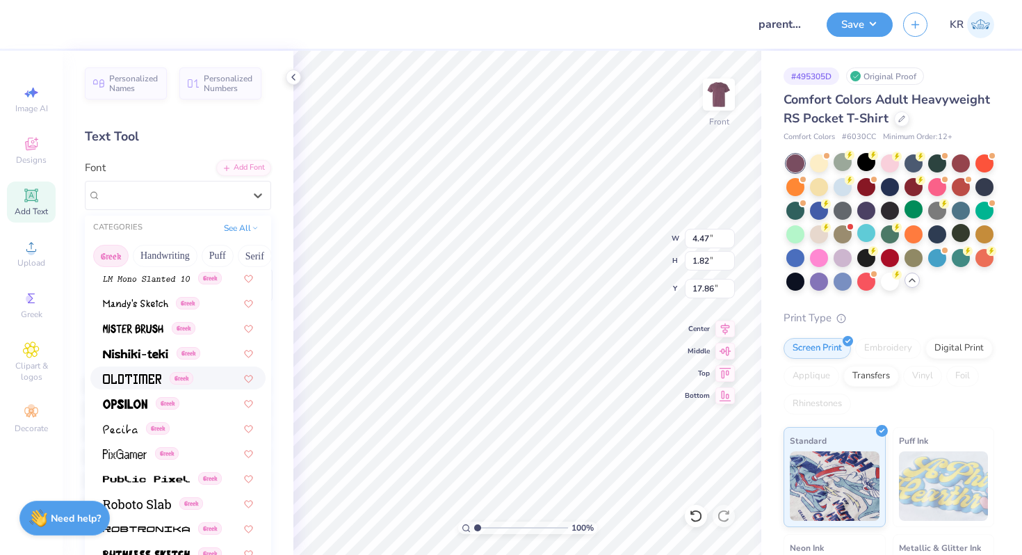
click at [139, 380] on img at bounding box center [132, 379] width 58 height 10
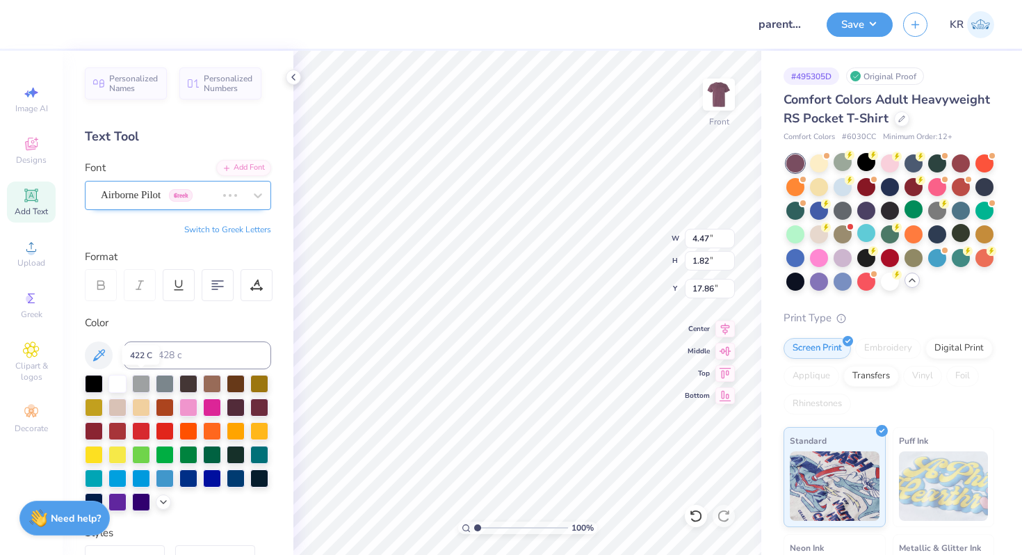
click at [158, 202] on div "Airborne Pilot Greek" at bounding box center [158, 195] width 118 height 22
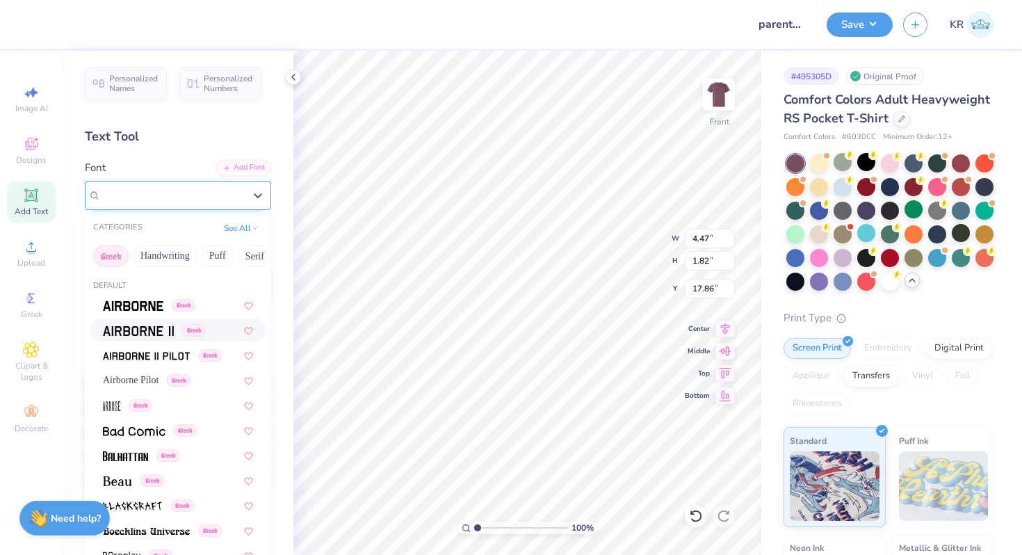
type input "4.36"
type input "2.18"
type input "17.69"
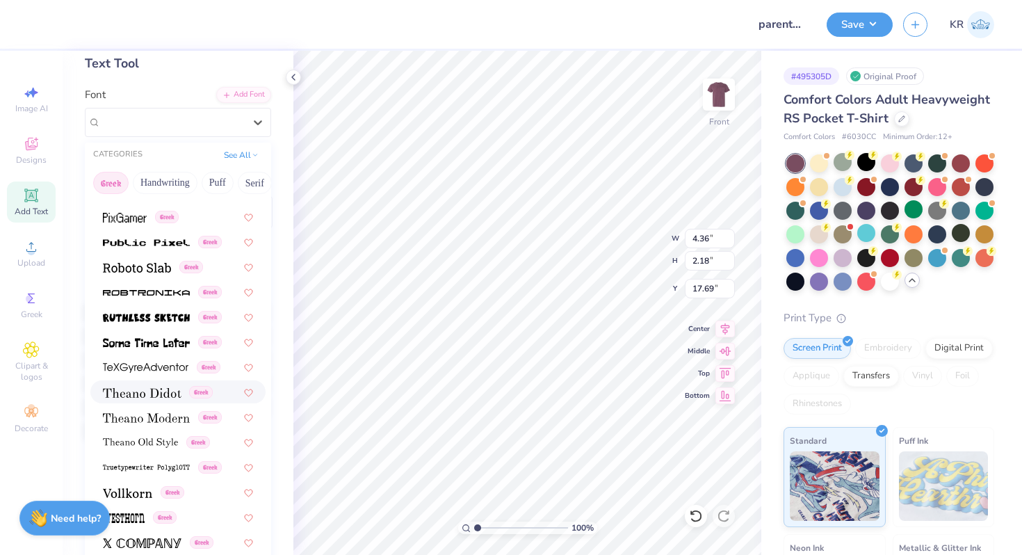
scroll to position [84, 0]
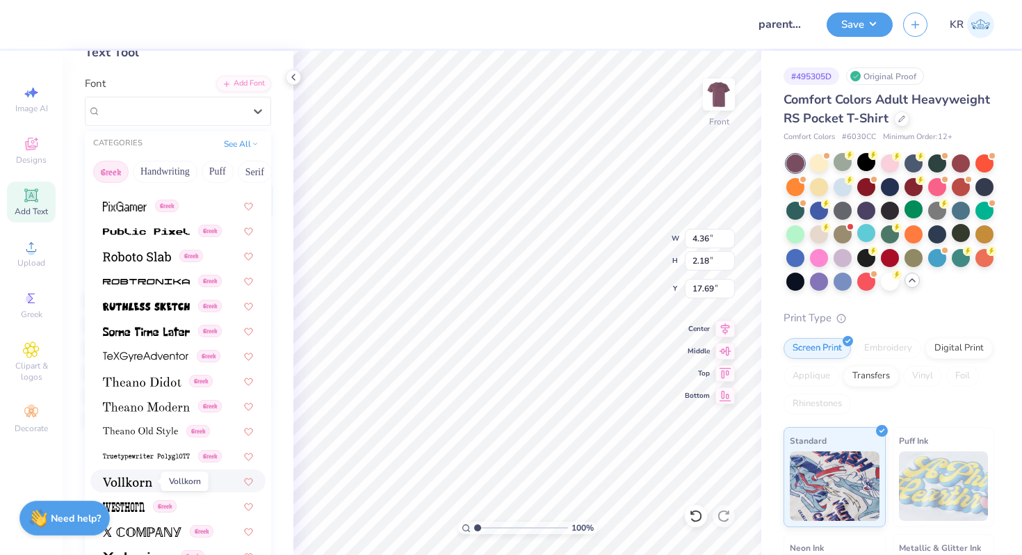
click at [148, 484] on img at bounding box center [127, 482] width 49 height 10
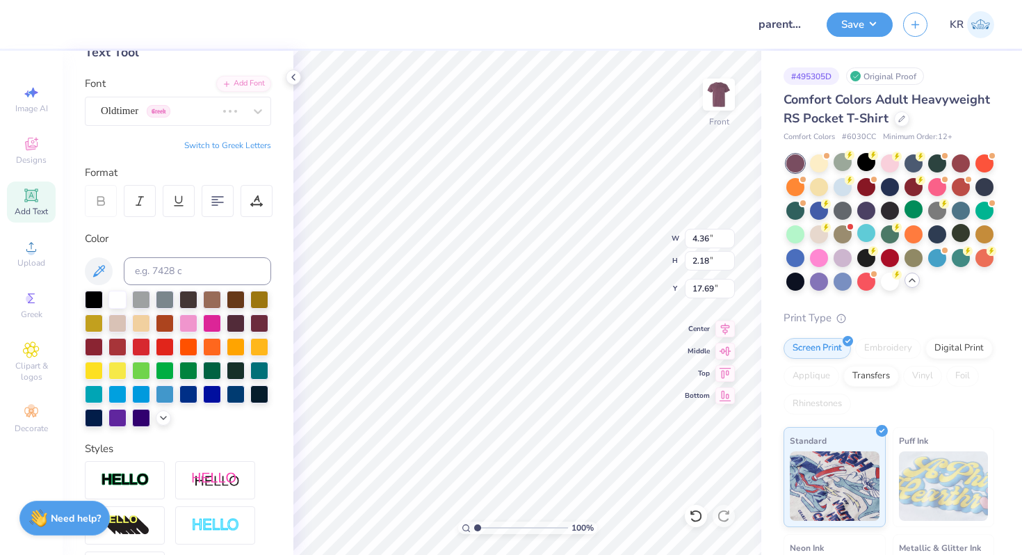
click at [231, 147] on button "Switch to Greek Letters" at bounding box center [227, 145] width 87 height 11
click at [145, 205] on icon at bounding box center [140, 201] width 13 height 13
type input "4.57"
type input "2.26"
type input "1.76"
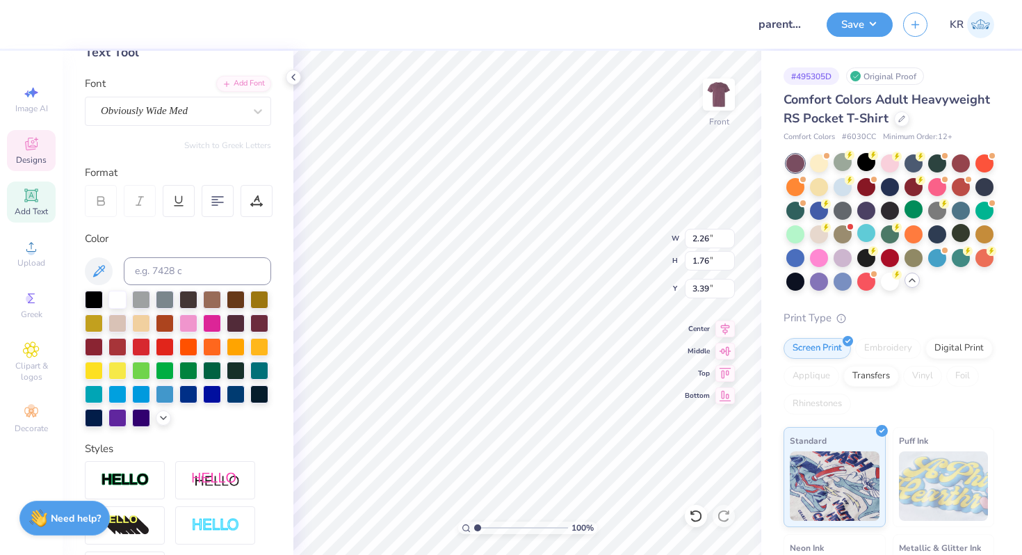
type input "3.39"
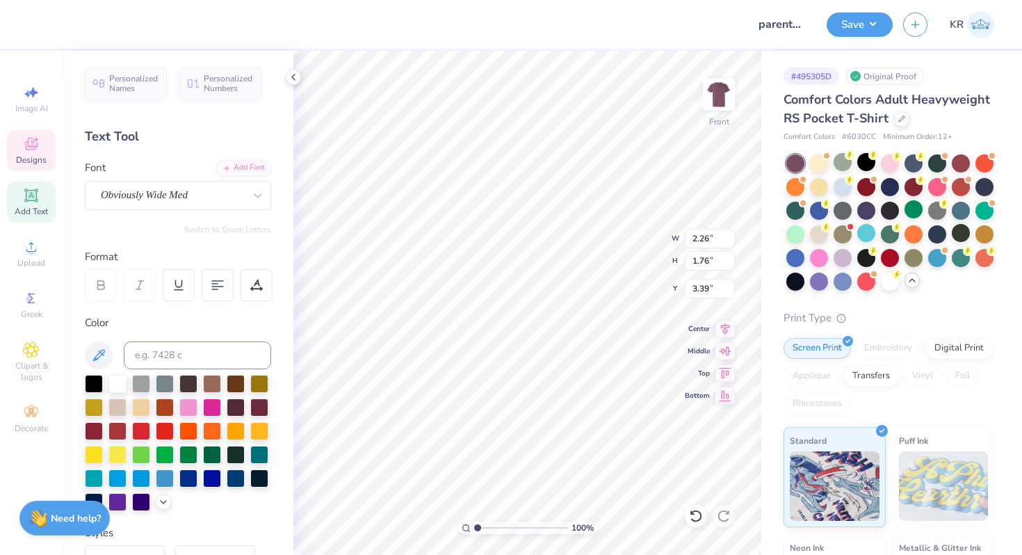
scroll to position [253, 0]
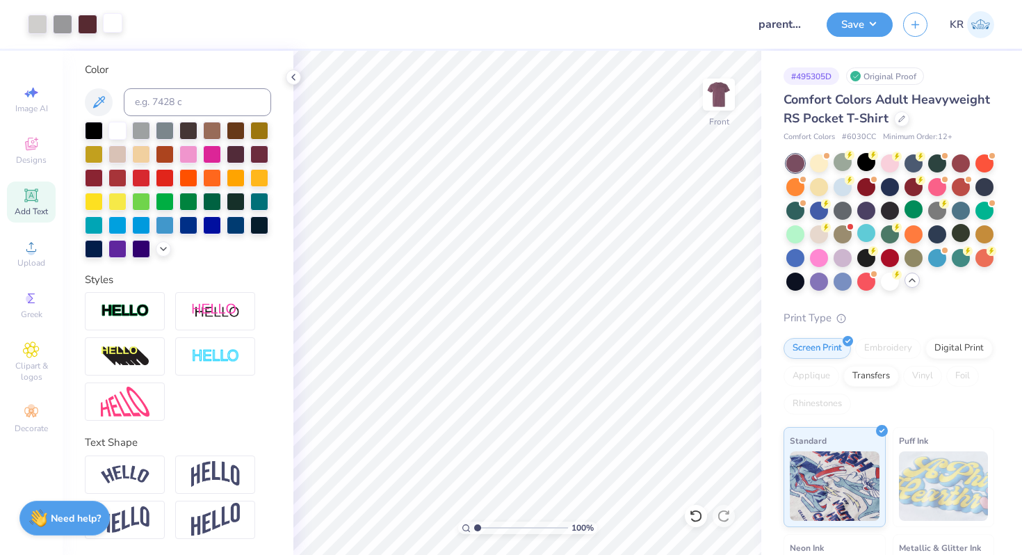
click at [111, 27] on div at bounding box center [112, 22] width 19 height 19
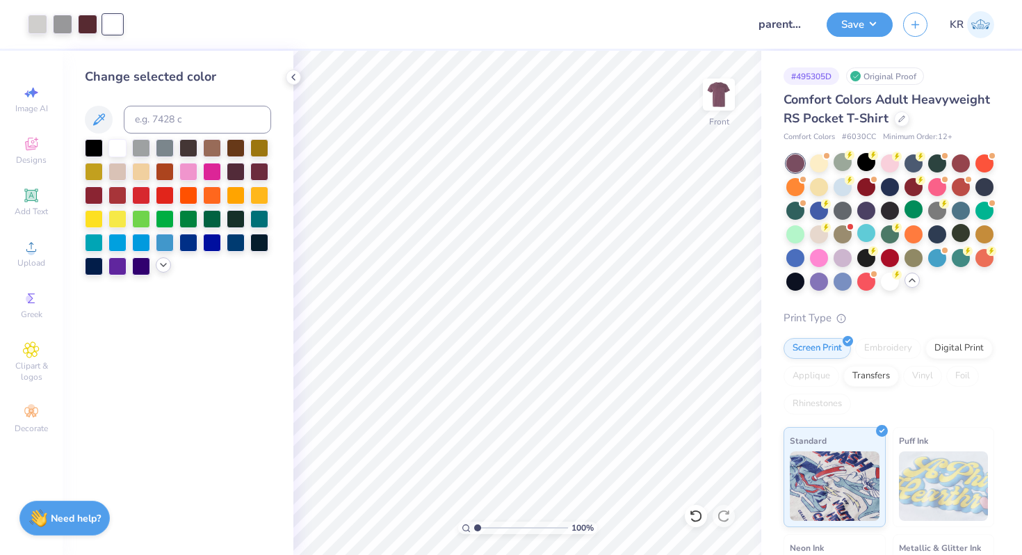
click at [159, 270] on icon at bounding box center [163, 264] width 11 height 11
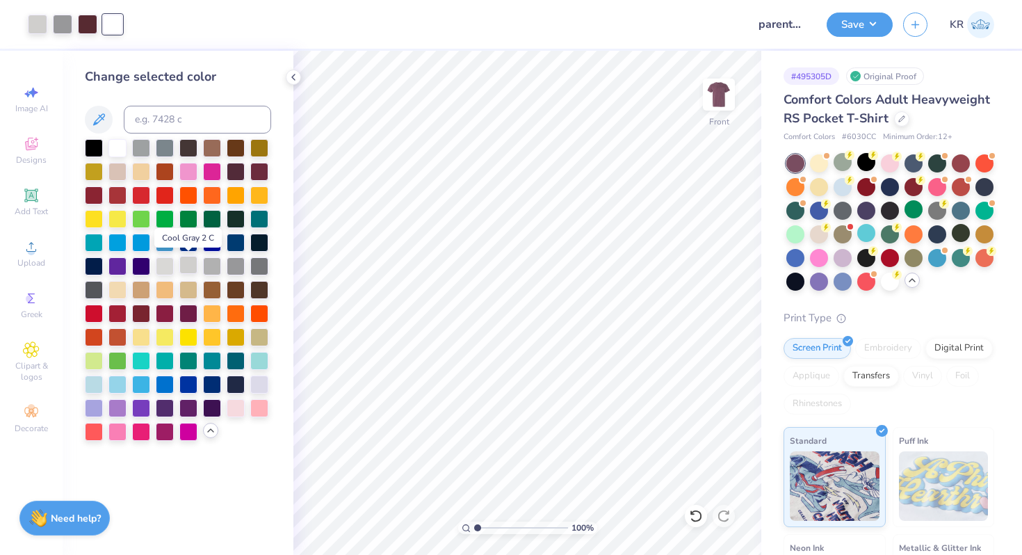
click at [193, 270] on div at bounding box center [188, 265] width 18 height 18
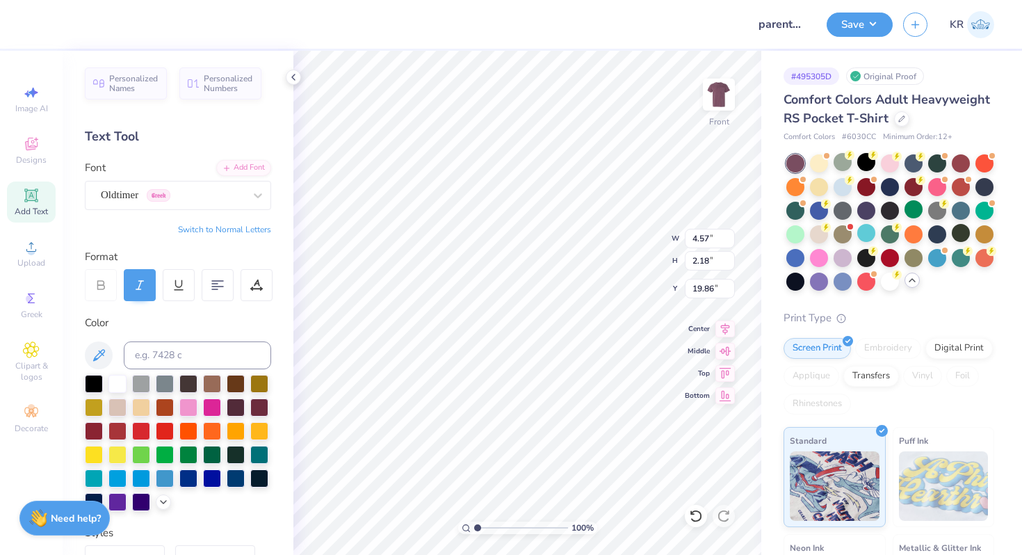
type input "17.69"
type textarea "Γφβ"
type input "19.86"
type textarea "φ"
type input "22.29"
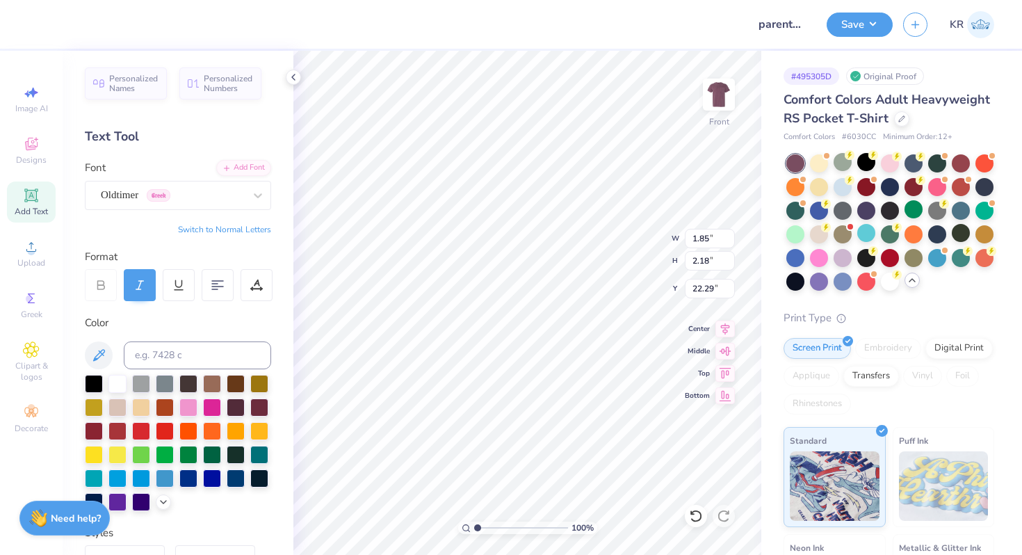
type textarea "β"
type input "4.88"
type input "17.69"
type textarea "Γ"
type input "20.66"
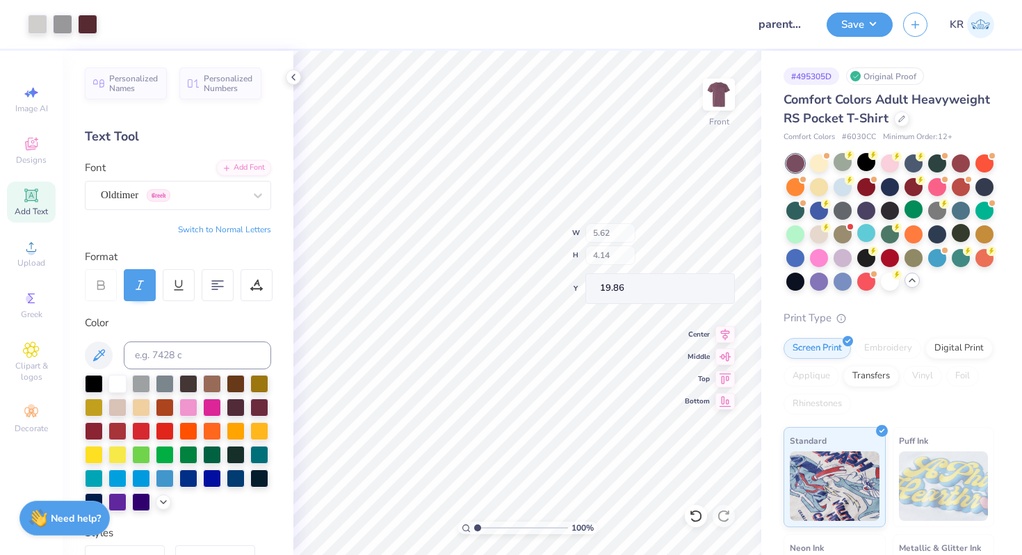
type input "5.62"
type input "4.14"
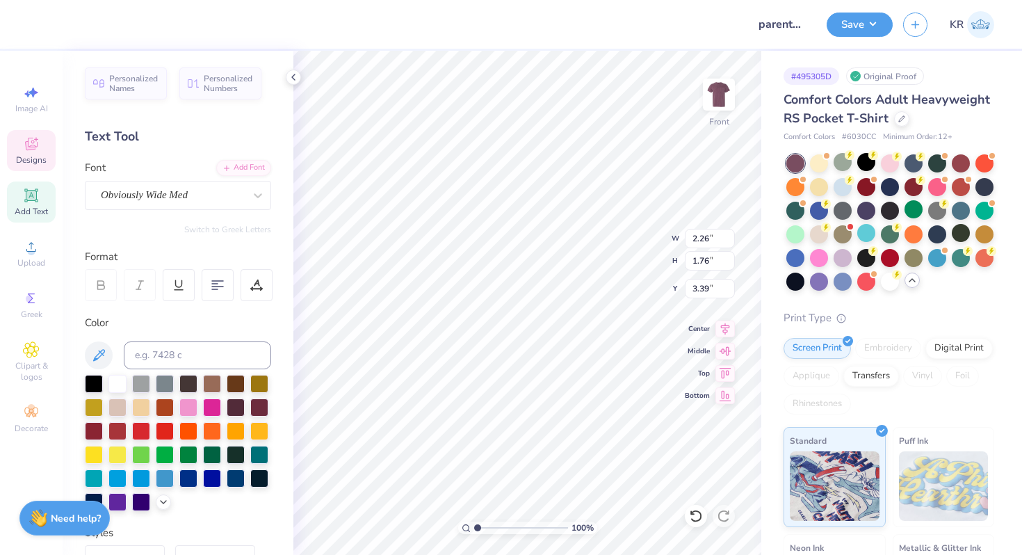
type input "2.26"
type input "1.76"
type input "3.39"
type input "1.66"
type input "1.96"
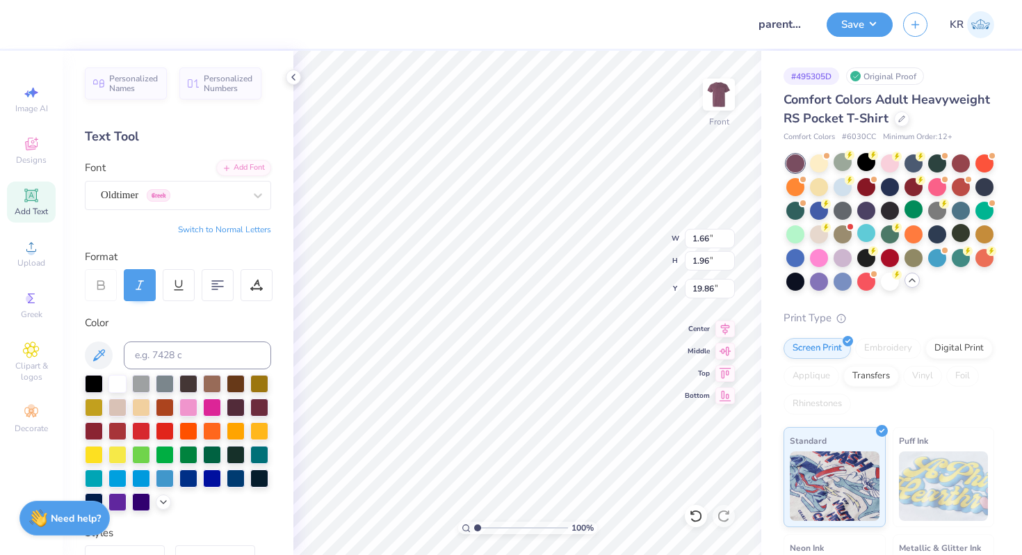
type input "3.43"
type input "1.31"
type input "1.96"
type input "3.00"
type input "1.54"
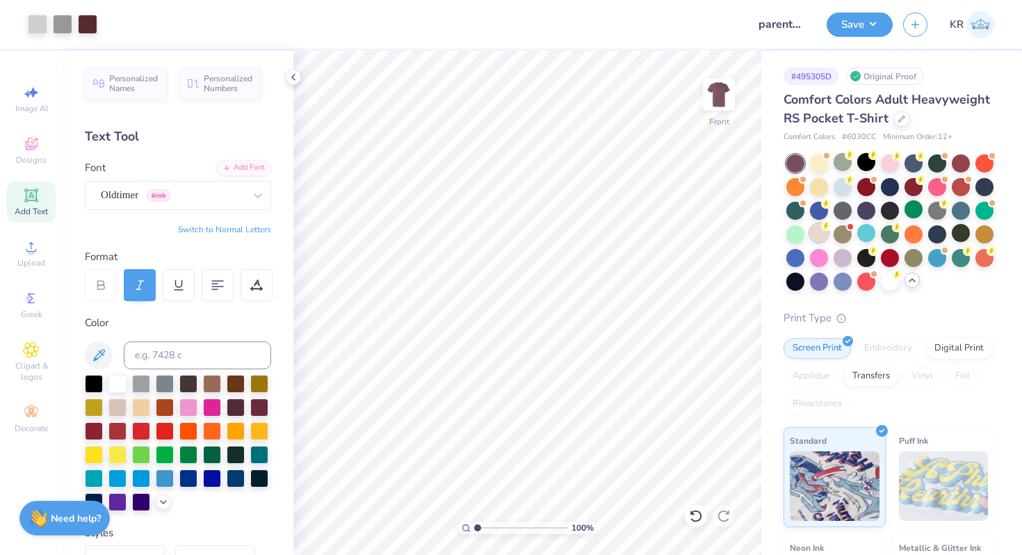
click at [823, 236] on div at bounding box center [819, 233] width 18 height 18
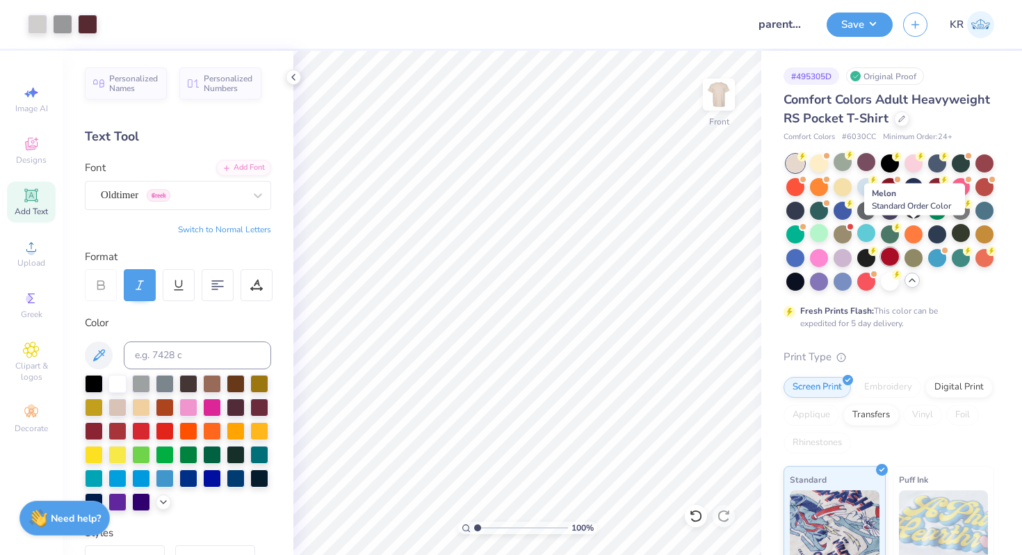
click at [908, 232] on div at bounding box center [914, 234] width 18 height 18
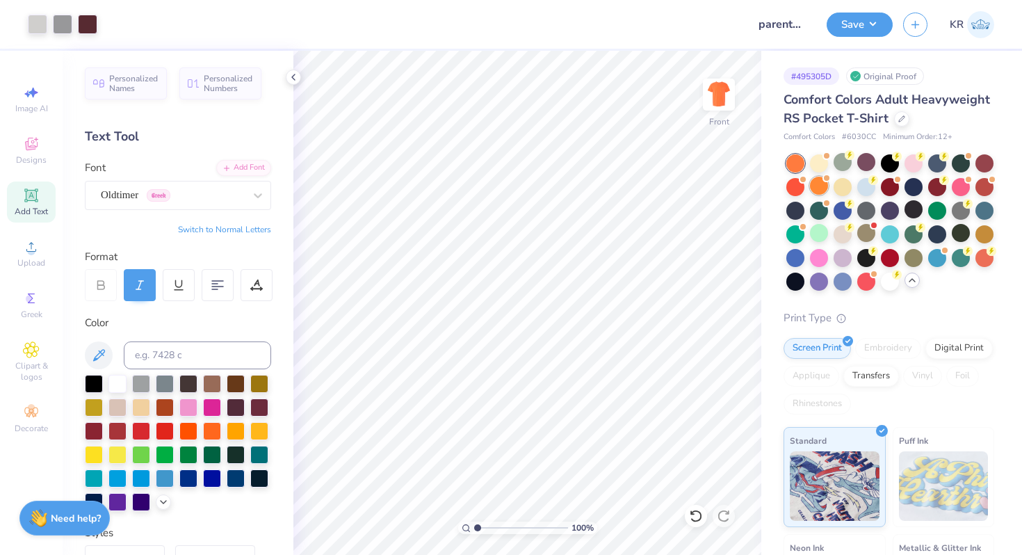
click at [825, 189] on div at bounding box center [819, 186] width 18 height 18
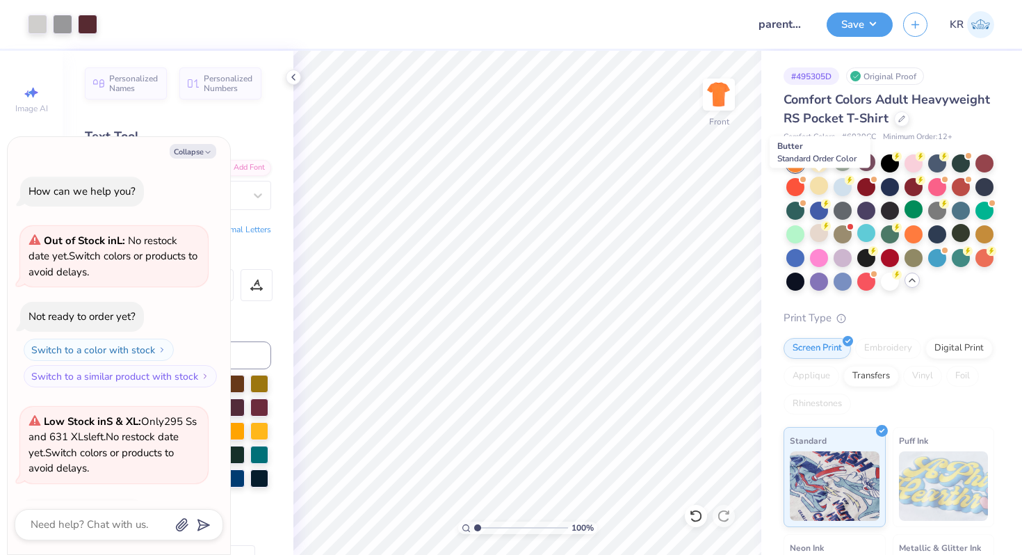
scroll to position [92, 0]
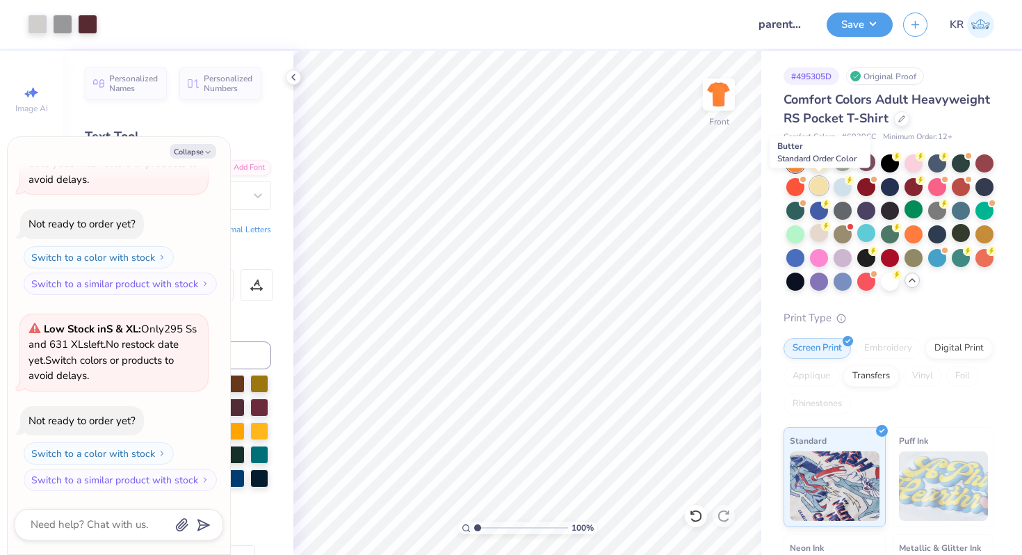
click at [821, 192] on div at bounding box center [819, 186] width 18 height 18
click at [873, 161] on div at bounding box center [866, 162] width 18 height 18
click at [911, 186] on div at bounding box center [914, 186] width 18 height 18
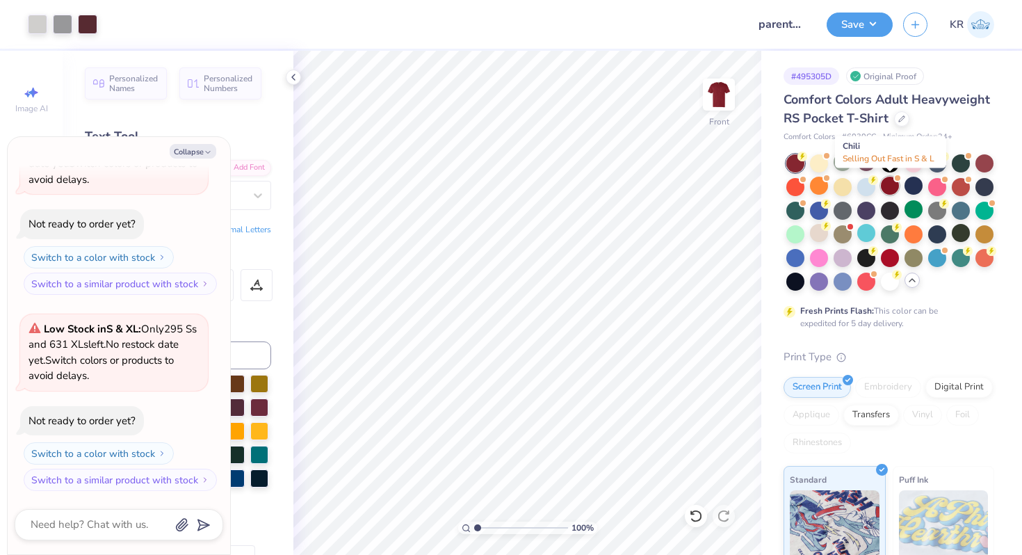
click at [893, 188] on div at bounding box center [890, 186] width 18 height 18
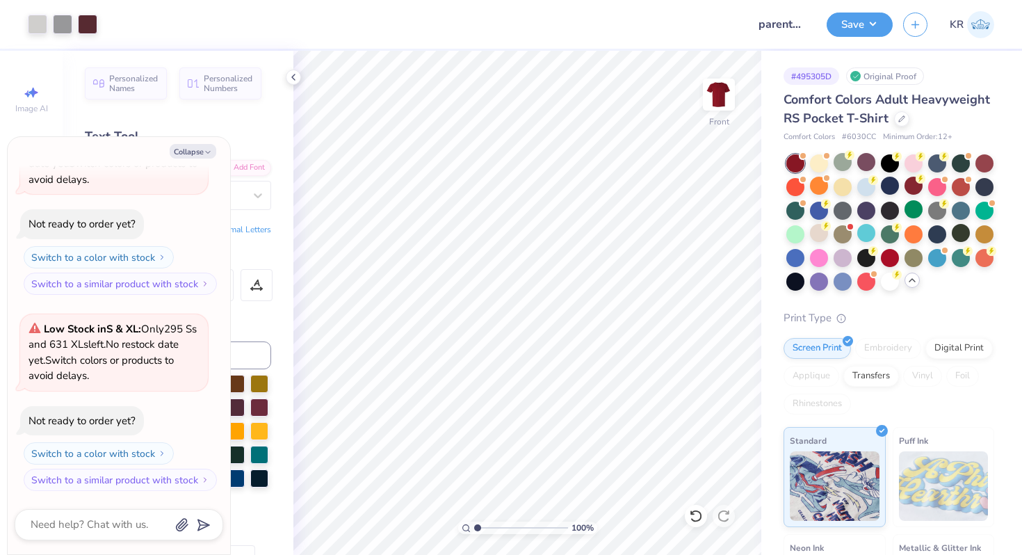
scroll to position [289, 0]
click at [990, 161] on div at bounding box center [985, 162] width 18 height 18
click at [722, 109] on img at bounding box center [719, 95] width 56 height 56
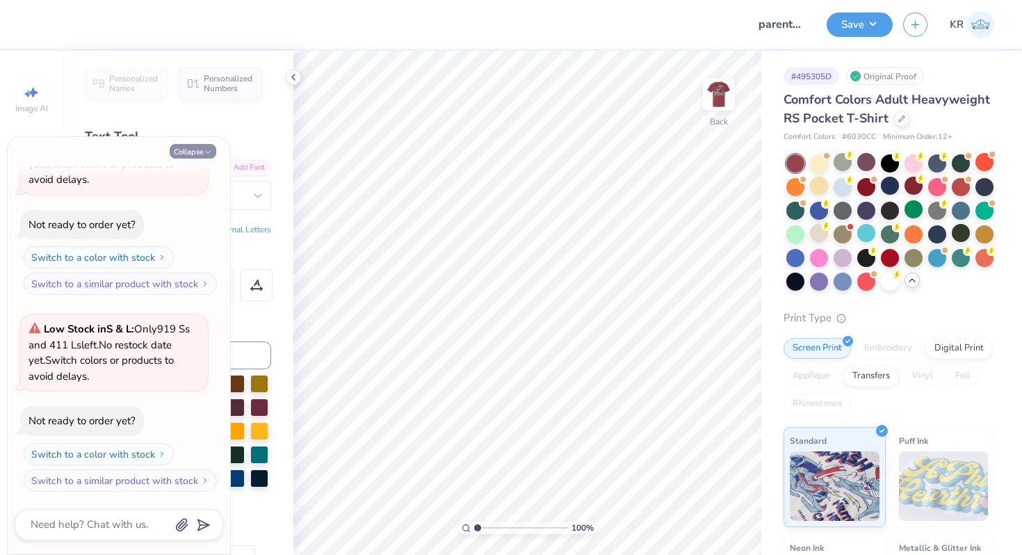
click at [211, 151] on icon "button" at bounding box center [208, 152] width 8 height 8
type textarea "x"
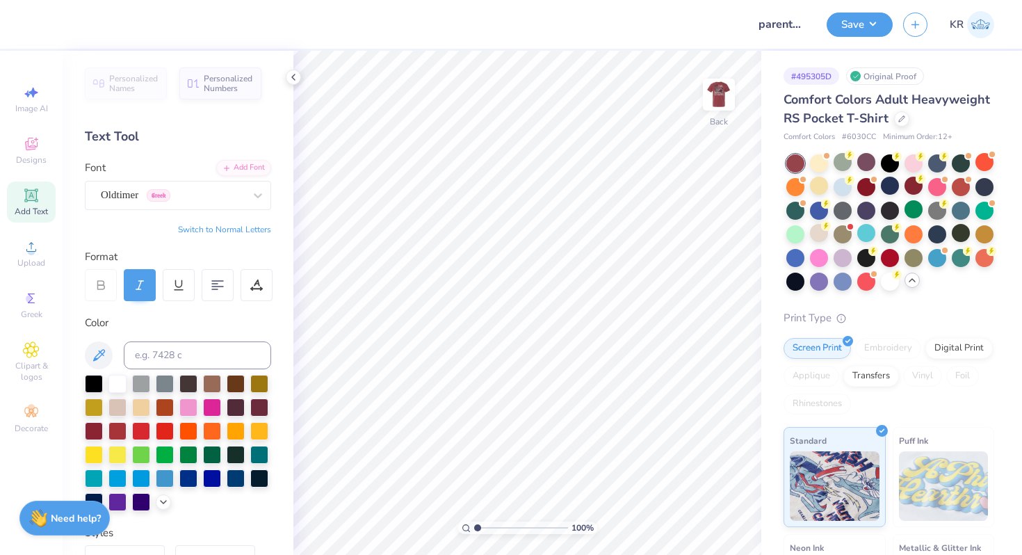
click at [20, 203] on div "Add Text" at bounding box center [31, 202] width 49 height 41
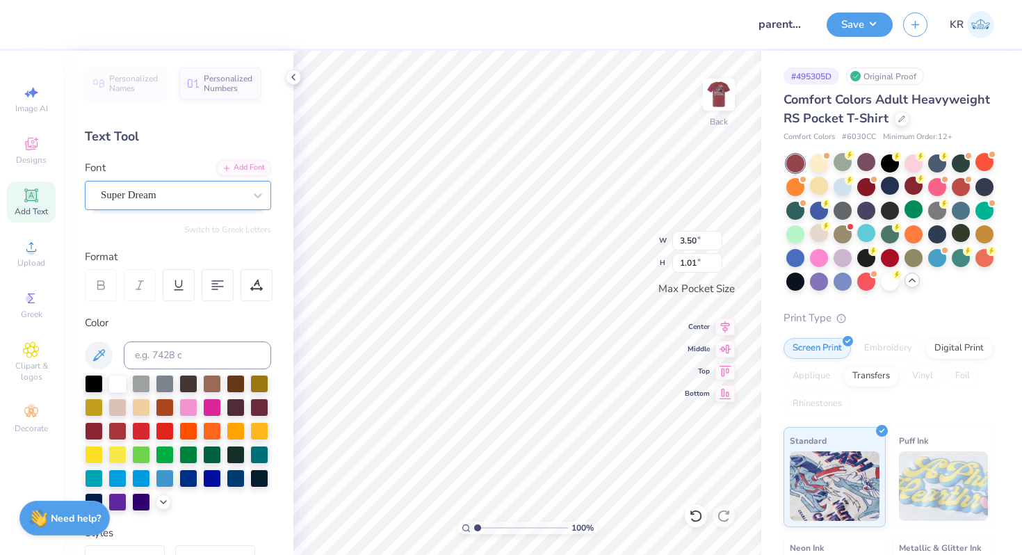
click at [228, 188] on div "Super Dream" at bounding box center [172, 195] width 146 height 22
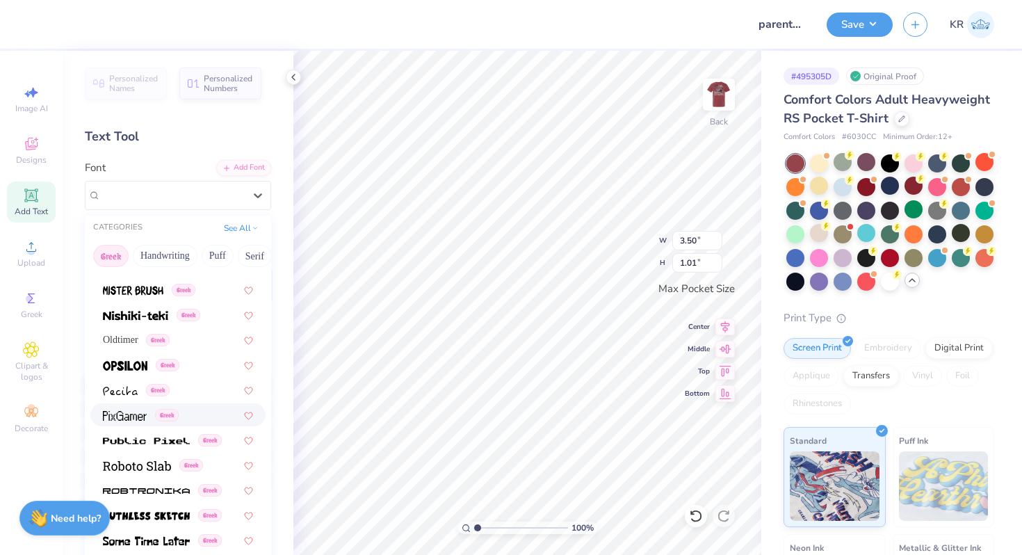
scroll to position [702, 0]
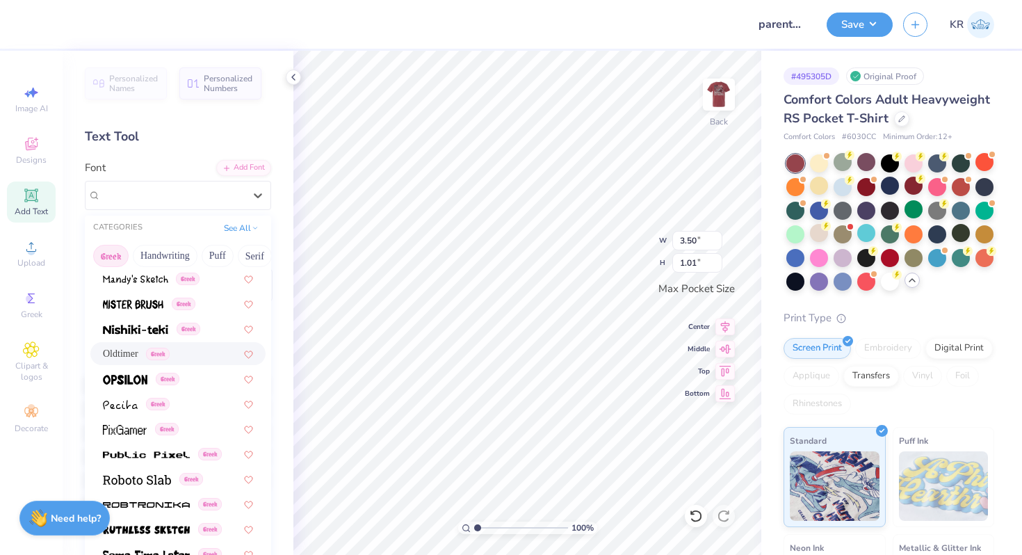
click at [138, 357] on span "Oldtimer" at bounding box center [120, 353] width 35 height 15
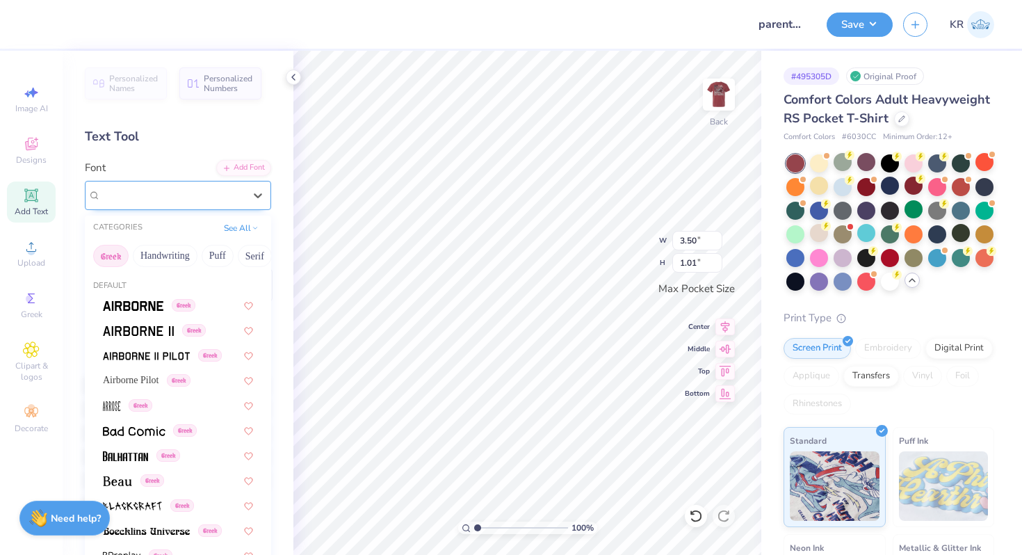
click at [212, 201] on div "Oldtimer Greek" at bounding box center [172, 195] width 146 height 22
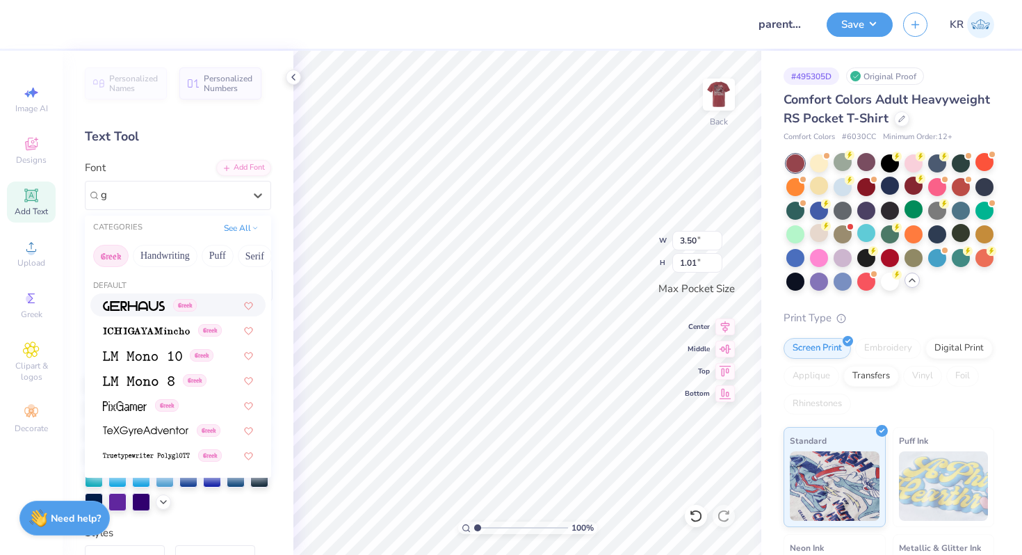
scroll to position [0, 0]
type input "g"
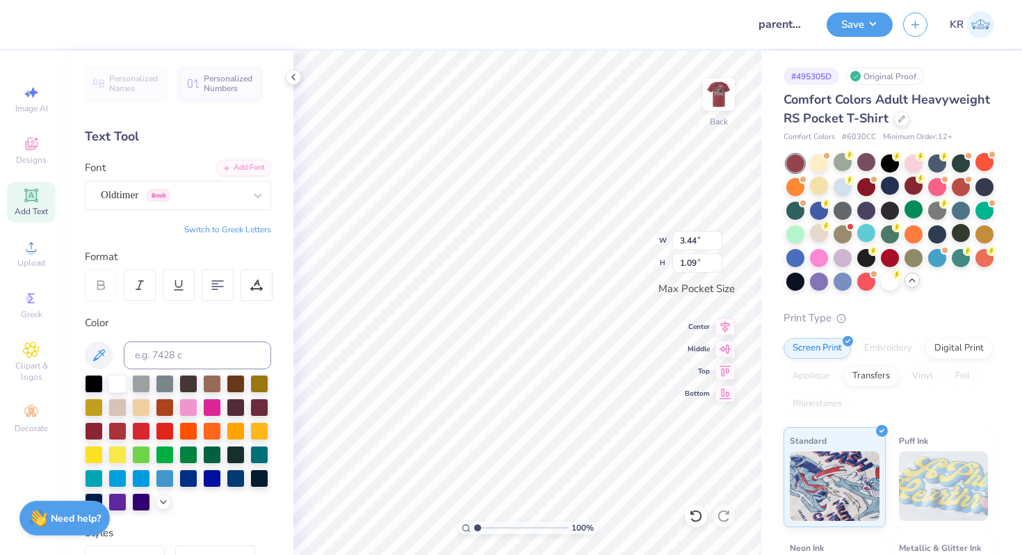
type textarea "G"
type textarea "Q"
click at [259, 227] on button "Switch to Greek Letters" at bounding box center [227, 229] width 87 height 11
type textarea "ΓΦΒ"
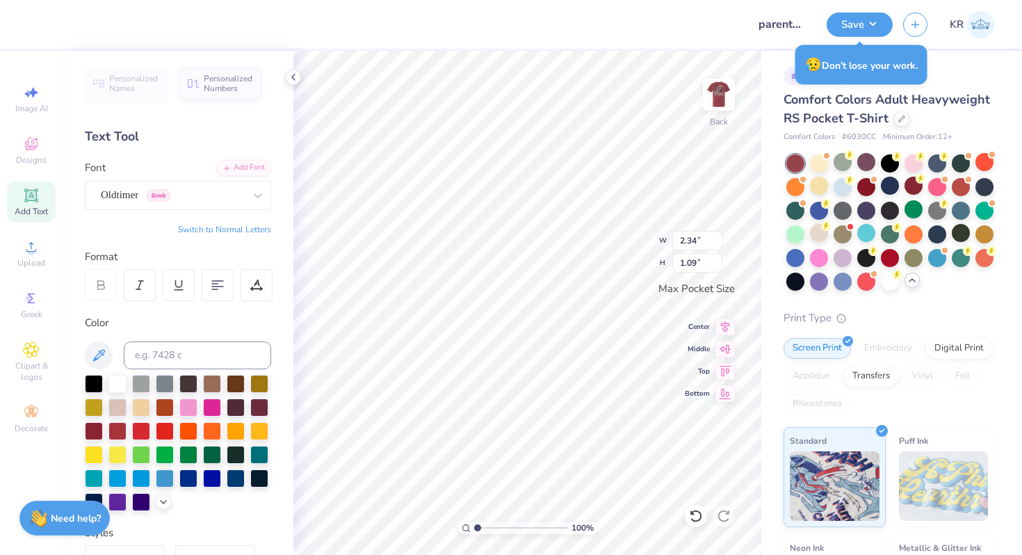
type input "2.91"
type input "1.36"
click at [725, 122] on img at bounding box center [719, 95] width 56 height 56
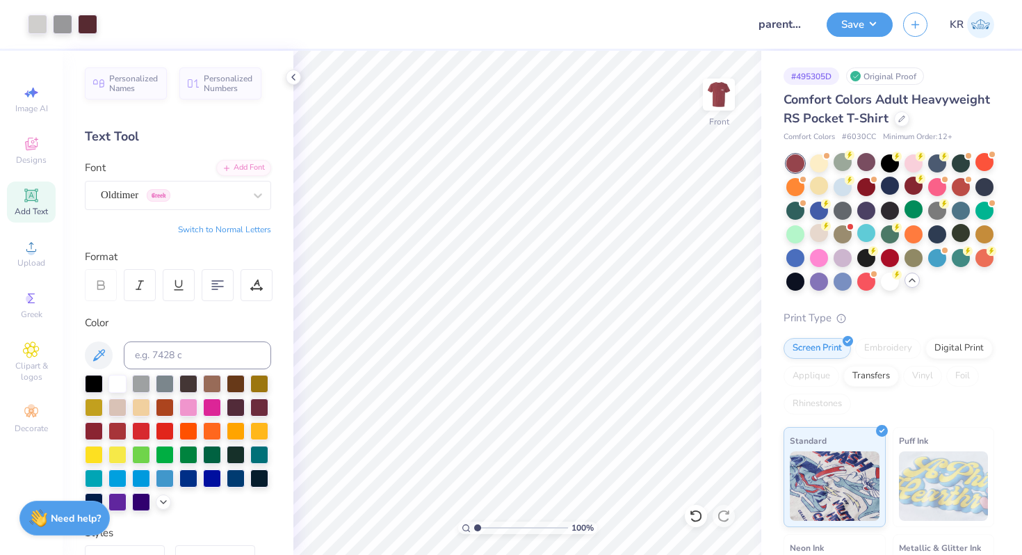
click at [725, 108] on img at bounding box center [719, 95] width 28 height 28
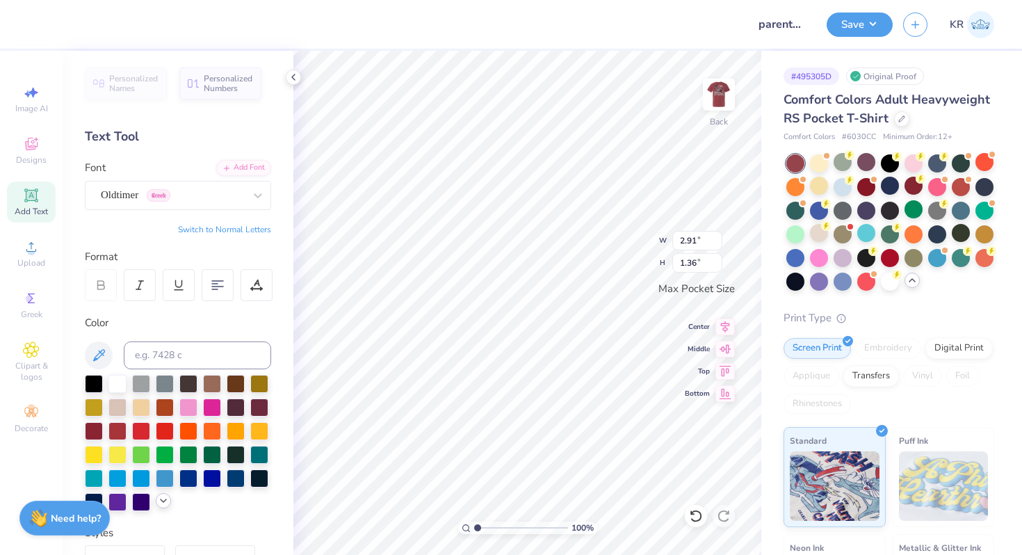
click at [161, 500] on icon at bounding box center [163, 500] width 11 height 11
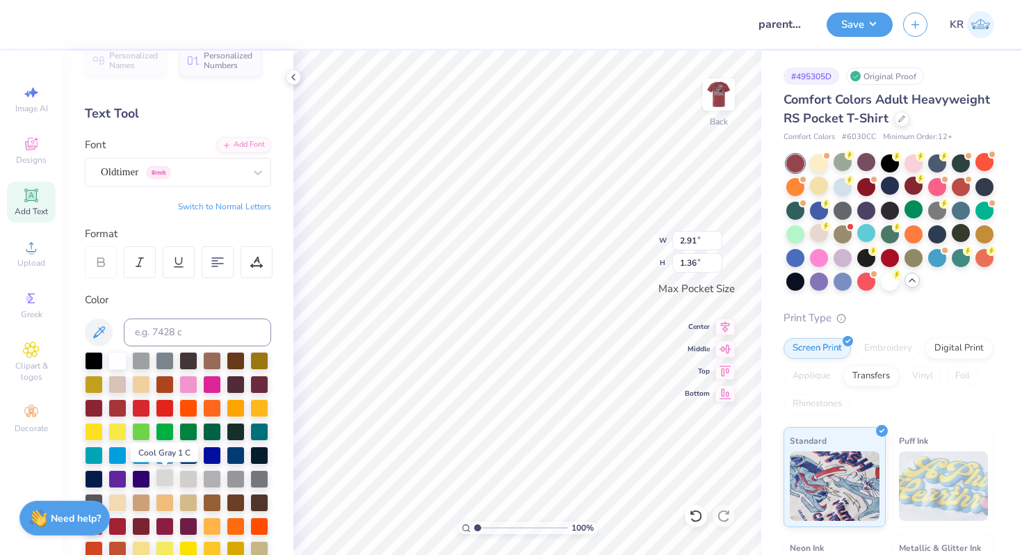
scroll to position [24, 0]
click at [190, 482] on div at bounding box center [188, 477] width 18 height 18
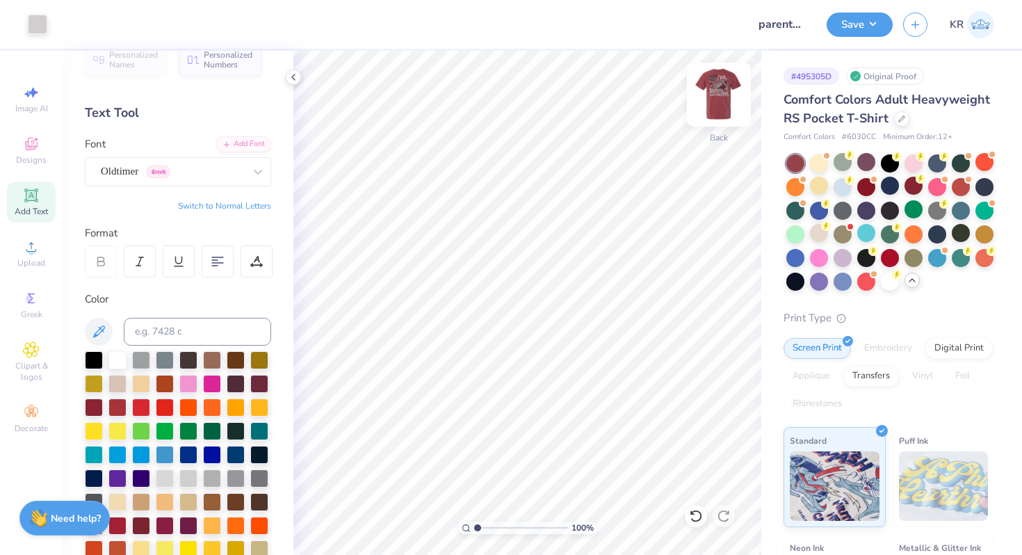
click at [720, 117] on div at bounding box center [719, 95] width 64 height 64
type input "12.93"
type input "13.17"
click at [846, 24] on button "Save" at bounding box center [860, 22] width 66 height 24
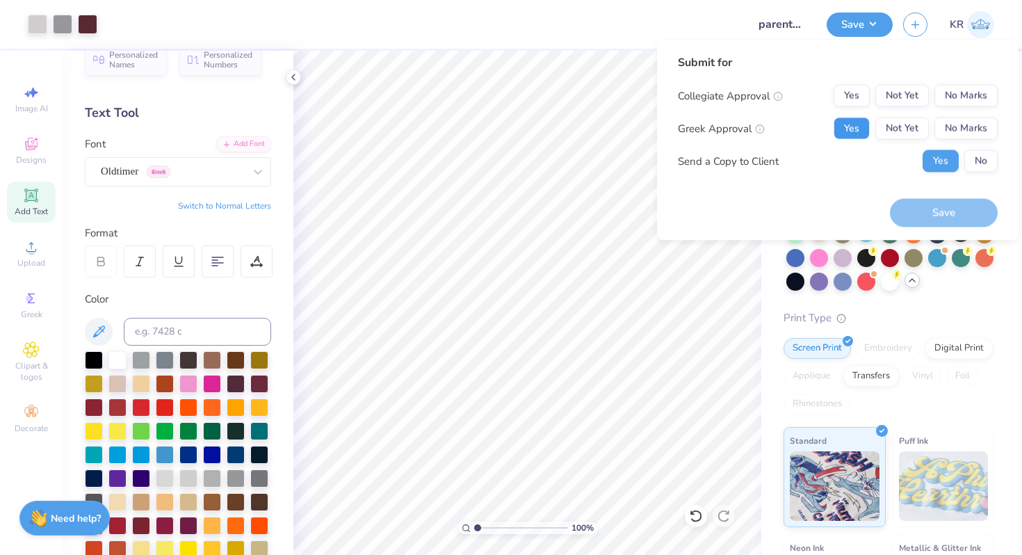
click at [847, 129] on button "Yes" at bounding box center [852, 129] width 36 height 22
click at [938, 101] on button "No Marks" at bounding box center [966, 96] width 63 height 22
click at [914, 212] on button "Save" at bounding box center [944, 212] width 108 height 29
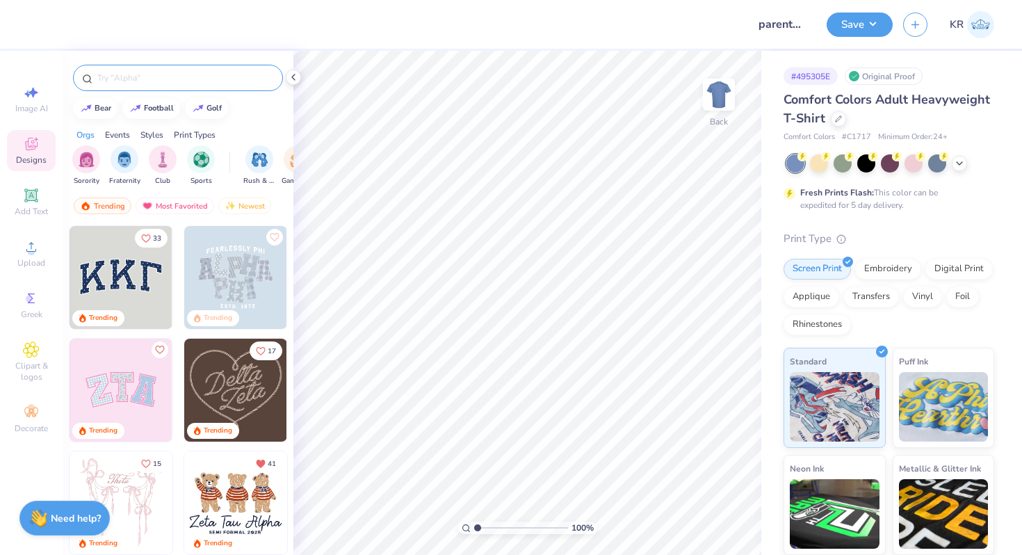
click at [113, 83] on input "text" at bounding box center [185, 78] width 178 height 14
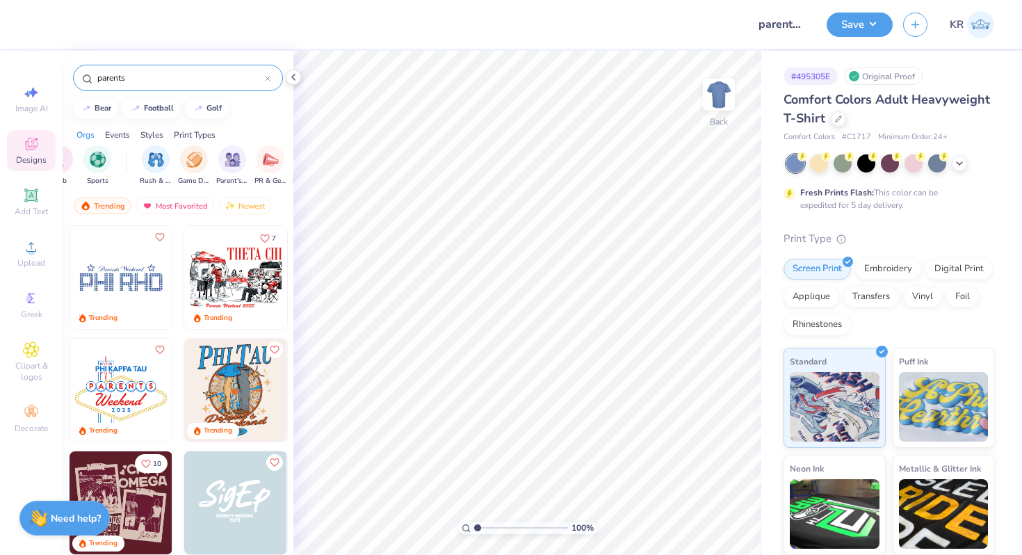
scroll to position [0, 106]
type input "parents"
click at [225, 158] on img "filter for Parent's Weekend" at bounding box center [231, 158] width 16 height 16
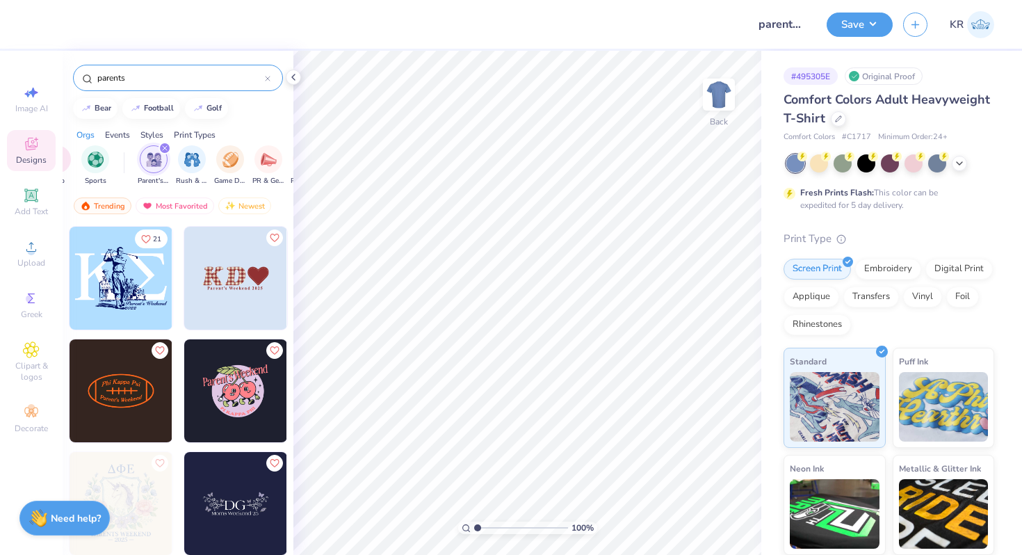
scroll to position [1578, 0]
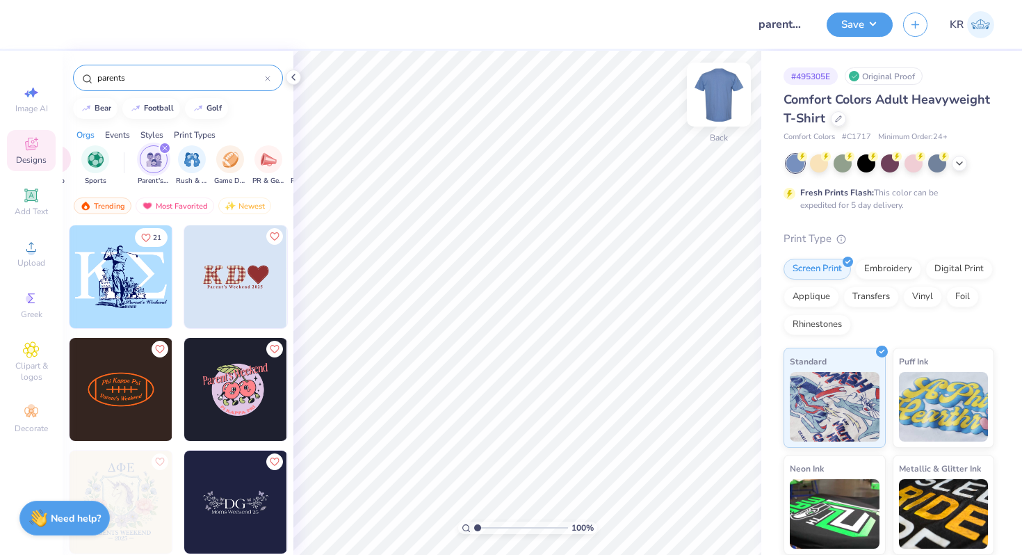
click at [730, 95] on img at bounding box center [719, 95] width 56 height 56
click at [227, 307] on img at bounding box center [235, 276] width 103 height 103
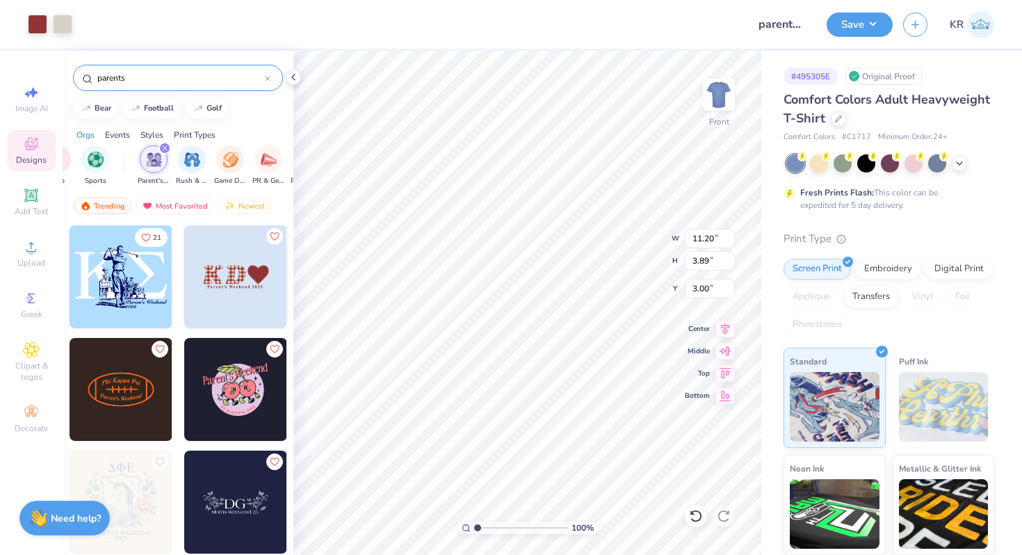
type input "7.43"
type input "5.87"
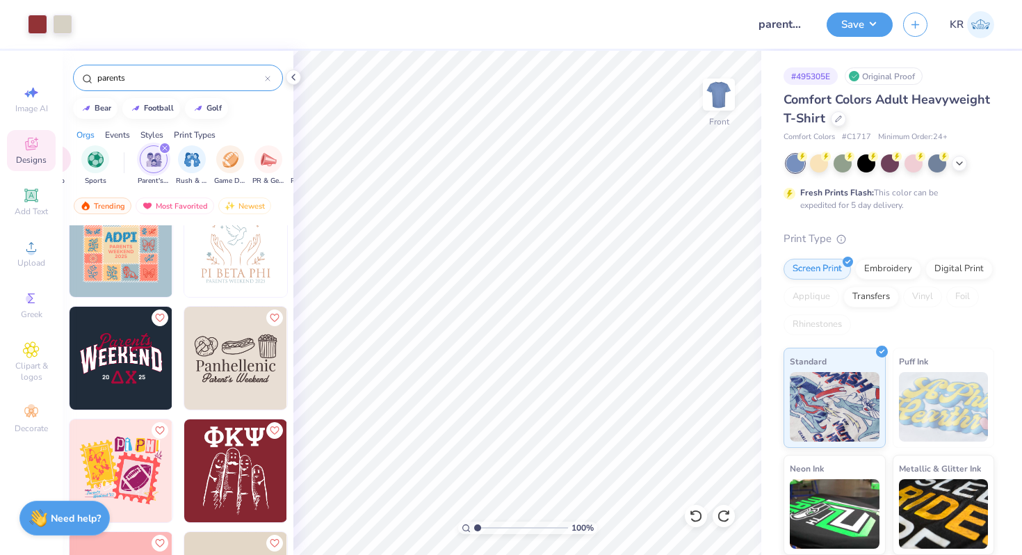
scroll to position [2401, 0]
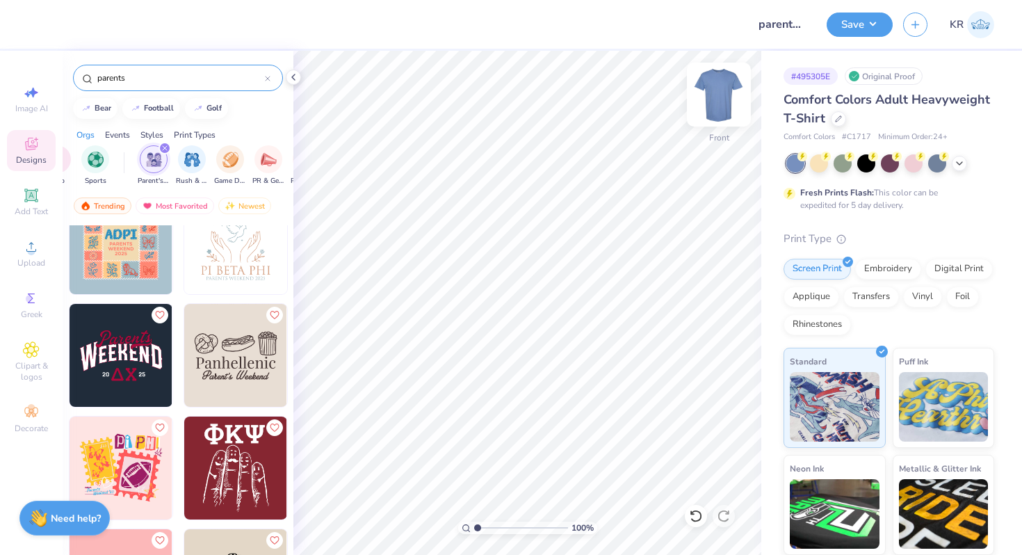
click at [720, 110] on img at bounding box center [719, 95] width 56 height 56
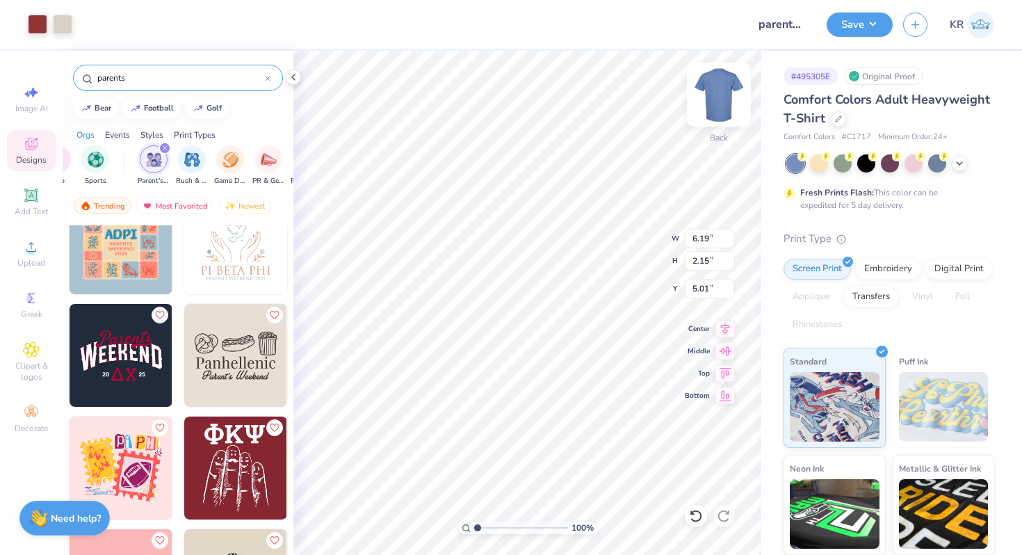
type input "6.19"
type input "2.15"
type input "2.79"
click at [842, 118] on div at bounding box center [838, 117] width 15 height 15
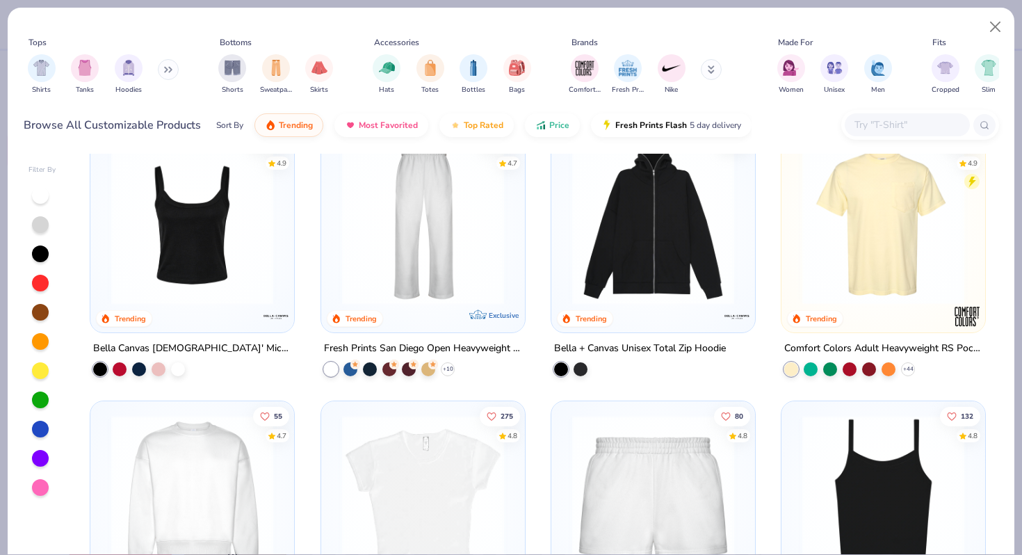
scroll to position [742, 0]
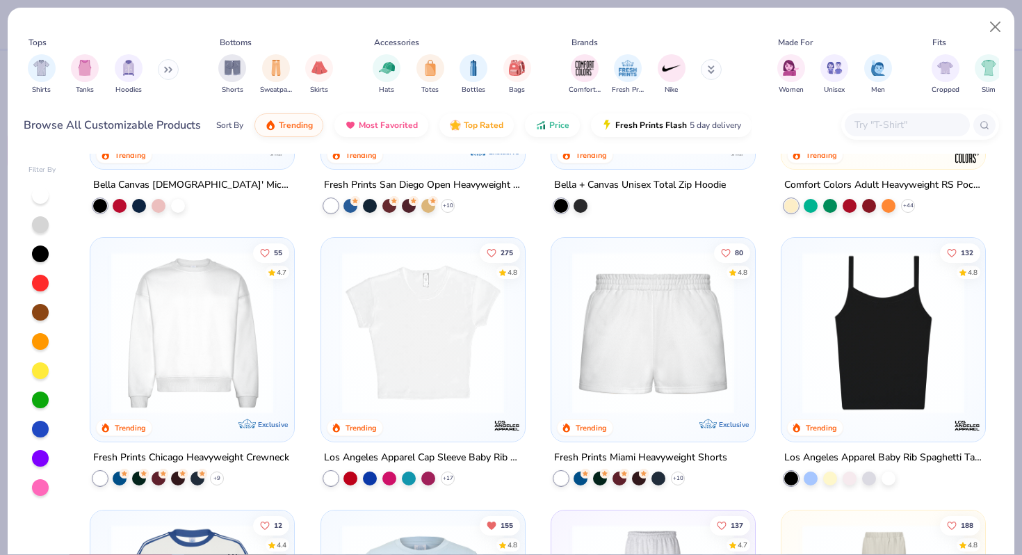
click at [449, 387] on img at bounding box center [423, 333] width 176 height 162
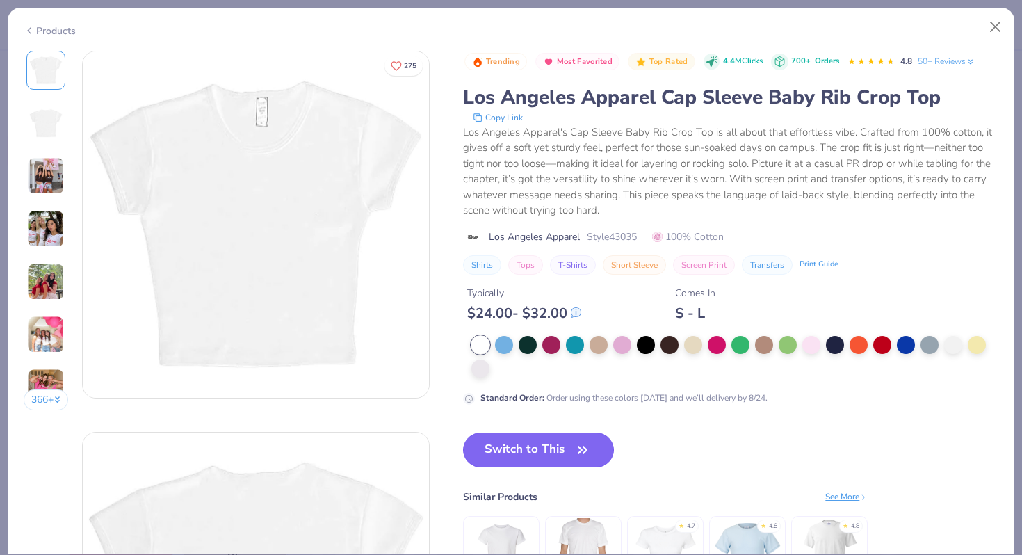
click at [500, 449] on button "Switch to This" at bounding box center [538, 450] width 151 height 35
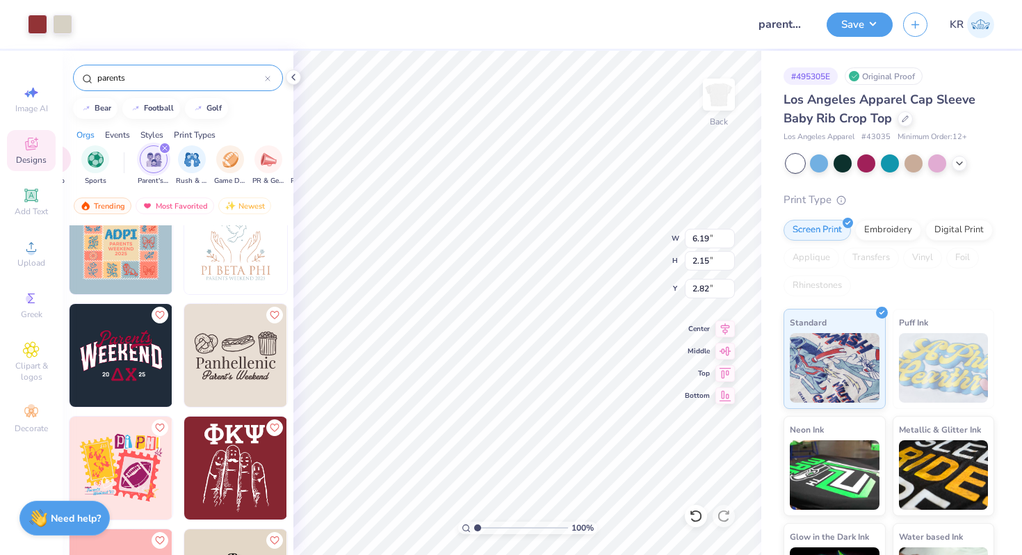
type input "3.00"
type input "4.91"
type input "1.70"
type input "3.00"
click at [874, 31] on button "Save" at bounding box center [860, 22] width 66 height 24
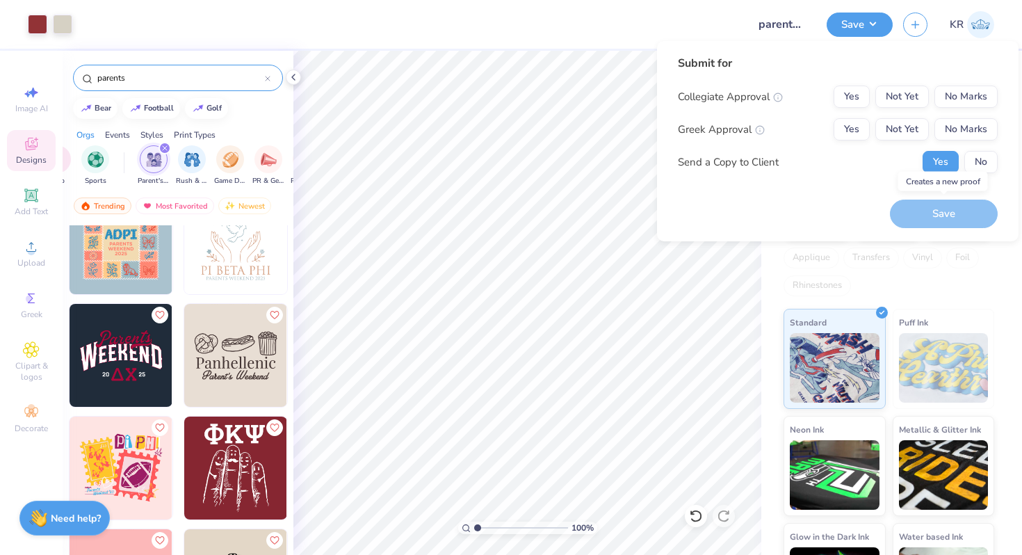
click at [928, 211] on div "Save" at bounding box center [944, 214] width 108 height 29
click at [853, 134] on button "Yes" at bounding box center [852, 129] width 36 height 22
click at [964, 98] on button "No Marks" at bounding box center [966, 97] width 63 height 22
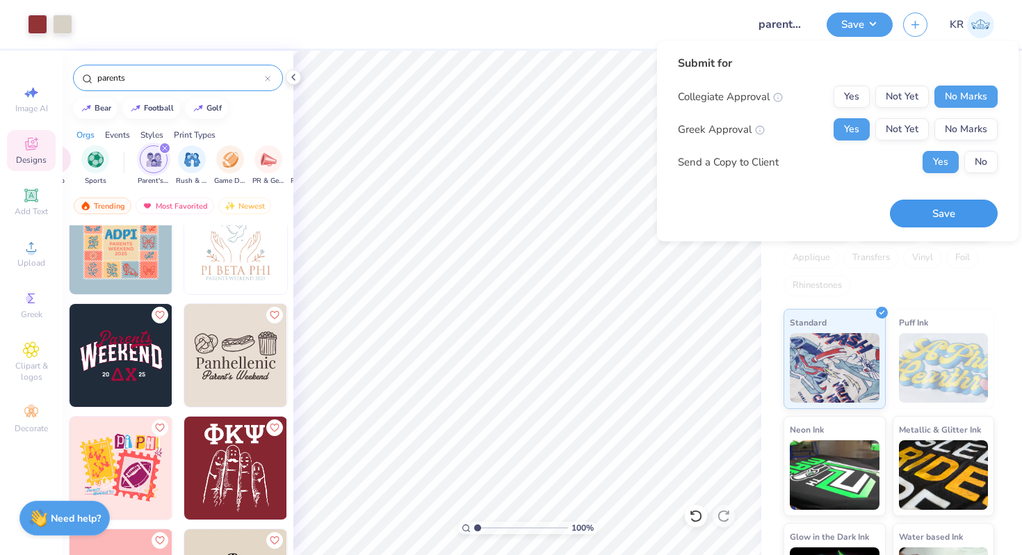
click at [926, 225] on button "Save" at bounding box center [944, 214] width 108 height 29
